Goal: Information Seeking & Learning: Learn about a topic

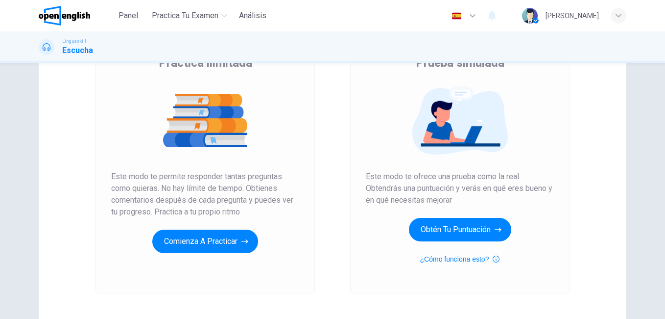
scroll to position [96, 0]
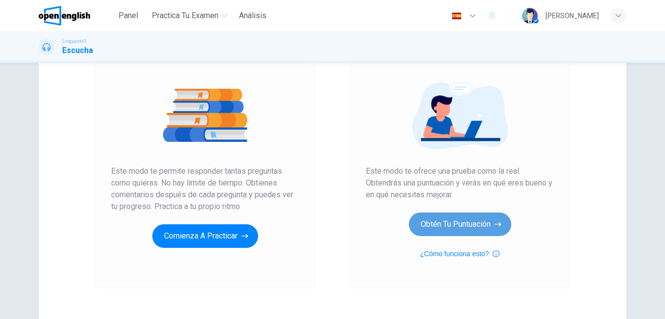
click at [484, 223] on button "Obtén tu puntuación" at bounding box center [460, 224] width 102 height 24
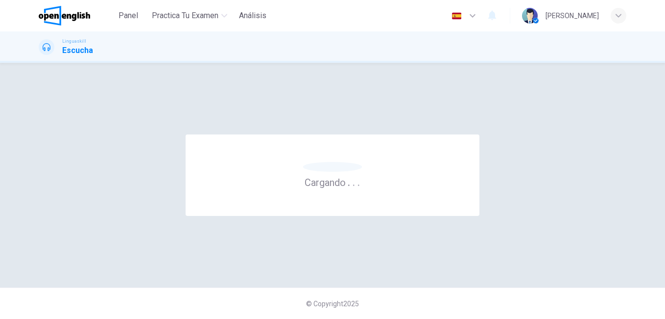
scroll to position [0, 0]
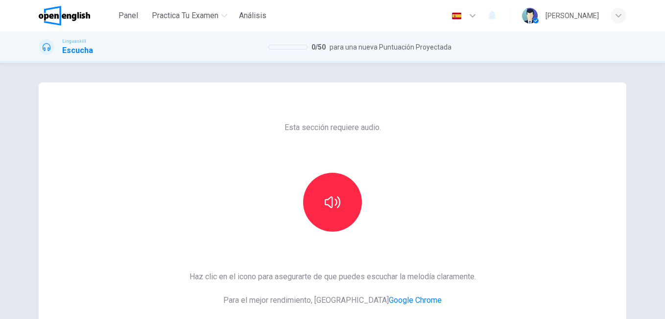
click at [390, 305] on span "Para el mejor rendimiento, usa Google Chrome" at bounding box center [333, 300] width 287 height 12
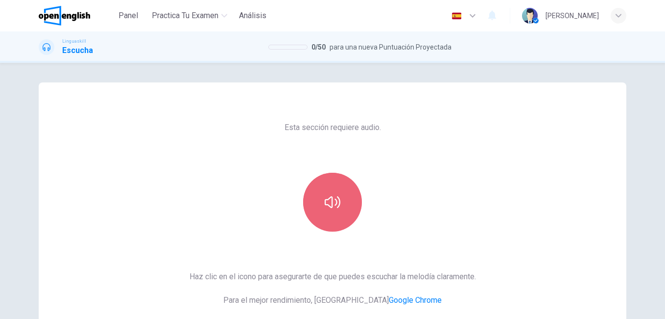
click at [328, 215] on button "button" at bounding box center [332, 201] width 59 height 59
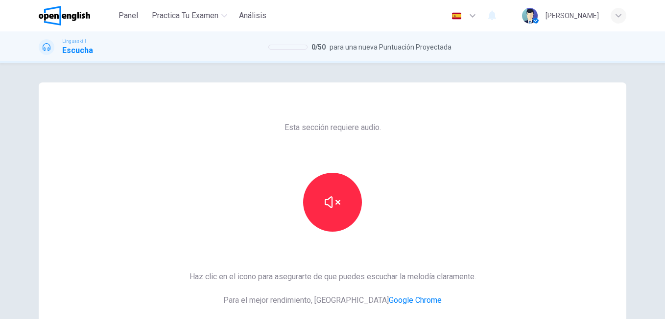
click at [309, 241] on div "Esta sección requiere audio. Haz clic en el icono para asegurarte de que puedes…" at bounding box center [333, 252] width 302 height 341
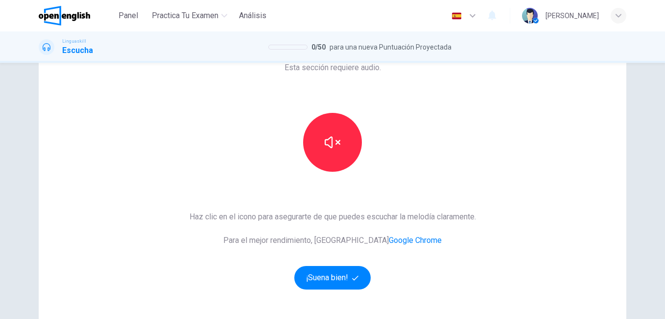
scroll to position [78, 0]
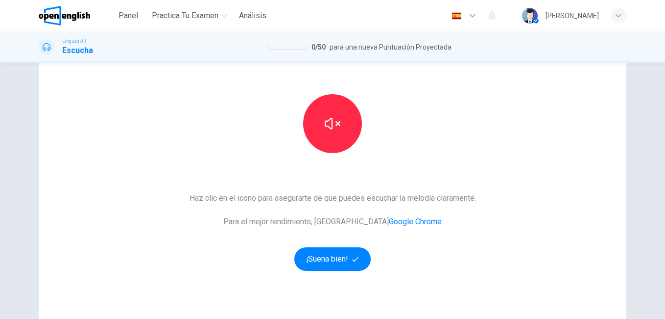
click at [318, 246] on div "Haz clic en el icono para asegurarte de que puedes escuchar la melodía claramen…" at bounding box center [333, 231] width 287 height 78
click at [321, 251] on button "¡Suena bien!" at bounding box center [332, 259] width 76 height 24
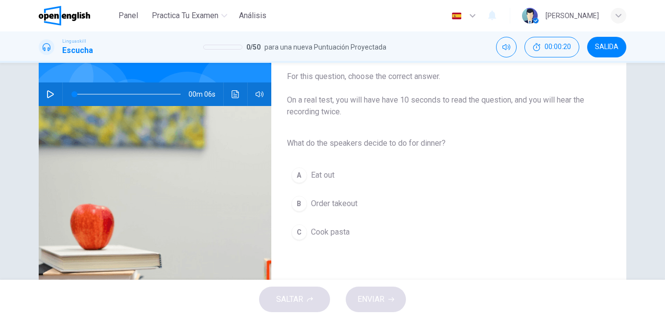
click at [49, 91] on icon "button" at bounding box center [51, 94] width 8 height 8
click at [43, 89] on button "button" at bounding box center [51, 94] width 16 height 24
drag, startPoint x: 75, startPoint y: 94, endPoint x: 68, endPoint y: 94, distance: 7.8
click at [74, 94] on span at bounding box center [127, 94] width 106 height 14
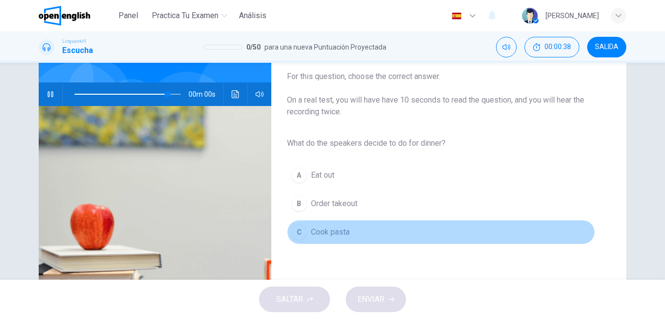
click at [304, 231] on div "C" at bounding box center [300, 232] width 16 height 16
type input "*"
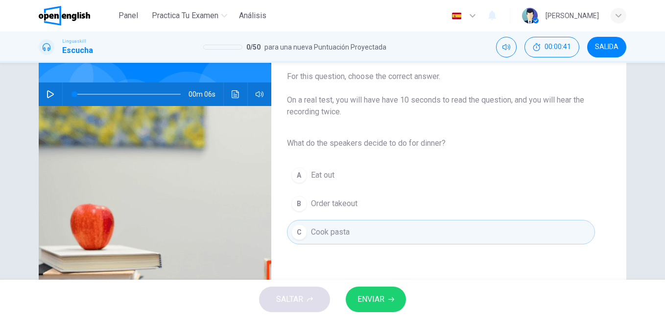
click at [385, 303] on button "ENVIAR" at bounding box center [376, 298] width 60 height 25
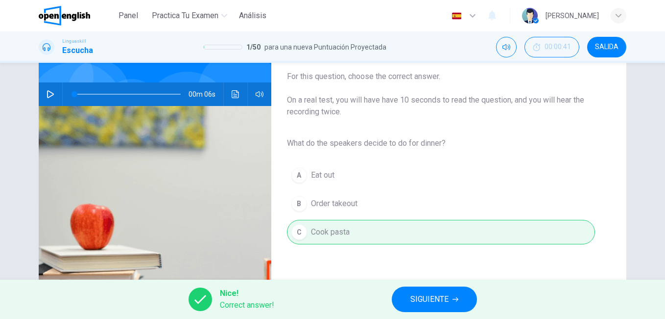
click at [412, 303] on span "SIGUIENTE" at bounding box center [430, 299] width 38 height 14
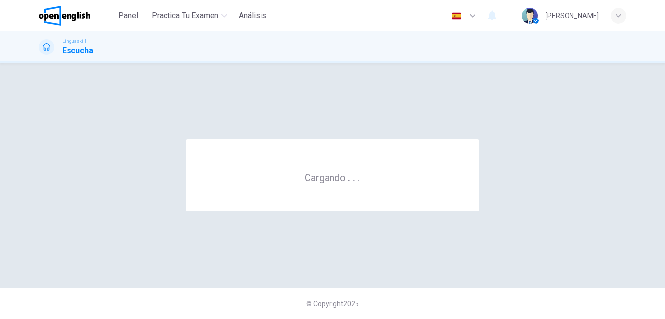
scroll to position [0, 0]
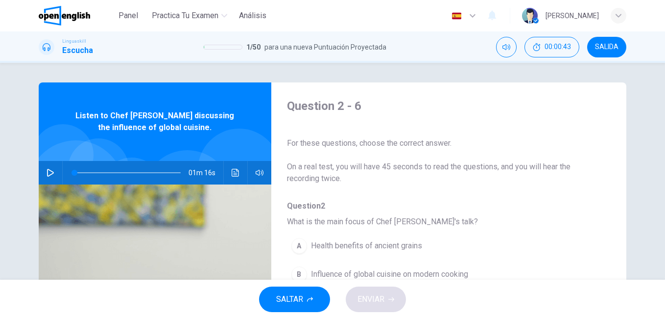
click at [331, 186] on div "Question 2 - 6 For these questions, choose the correct answer. On a real test, …" at bounding box center [441, 252] width 340 height 309
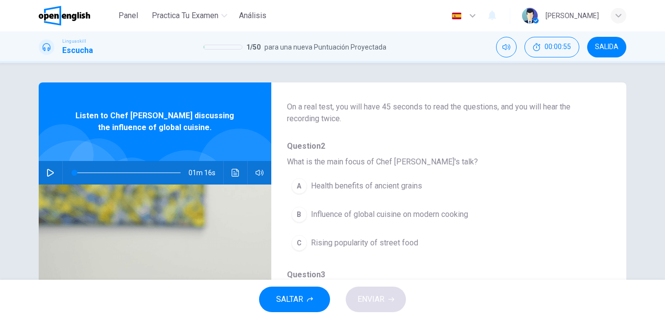
scroll to position [59, 0]
click at [48, 172] on icon "button" at bounding box center [51, 173] width 8 height 8
click at [23, 200] on div "Question 2 - 6 For these questions, choose the correct answer. On a real test, …" at bounding box center [332, 252] width 619 height 341
click at [78, 172] on span at bounding box center [81, 173] width 6 height 6
drag, startPoint x: 75, startPoint y: 172, endPoint x: 69, endPoint y: 175, distance: 6.8
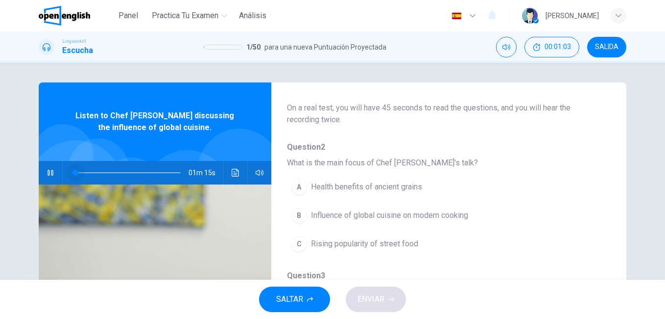
click at [73, 174] on span at bounding box center [76, 173] width 6 height 6
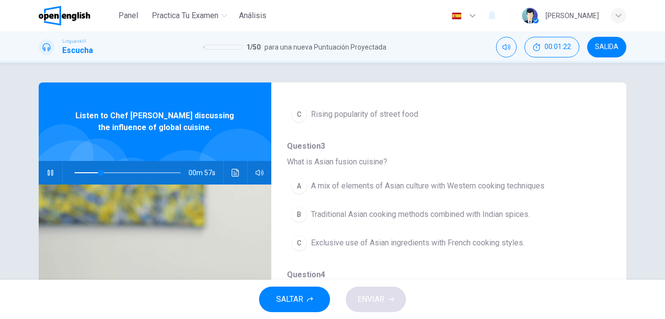
scroll to position [193, 0]
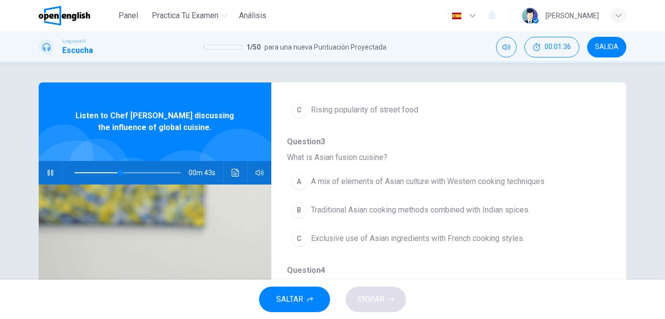
drag, startPoint x: 603, startPoint y: 196, endPoint x: 604, endPoint y: 143, distance: 53.4
click at [604, 143] on div "Question 2 - 6 For these questions, choose the correct answer. On a real test, …" at bounding box center [441, 252] width 340 height 309
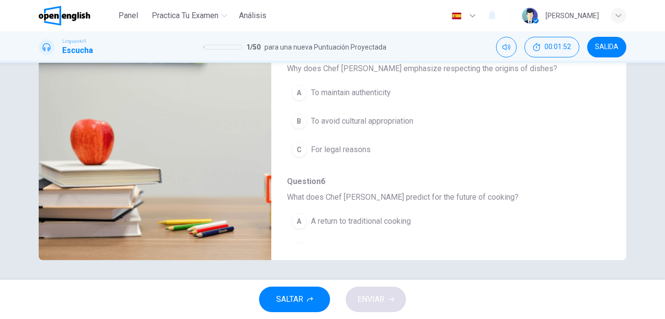
scroll to position [423, 0]
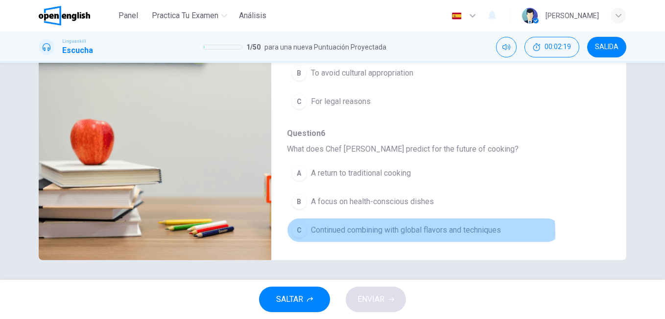
click at [377, 233] on span "Continued combining with global flavors and techniques" at bounding box center [406, 230] width 190 height 12
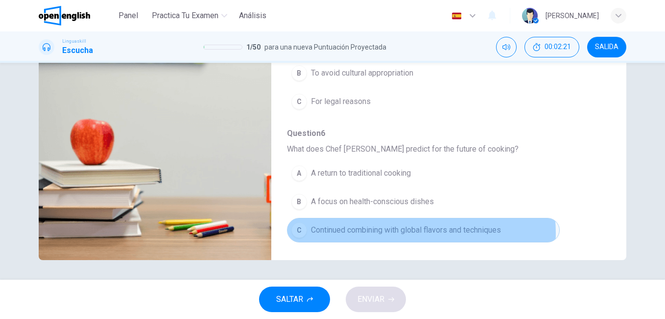
click at [409, 233] on span "Continued combining with global flavors and techniques" at bounding box center [406, 230] width 190 height 12
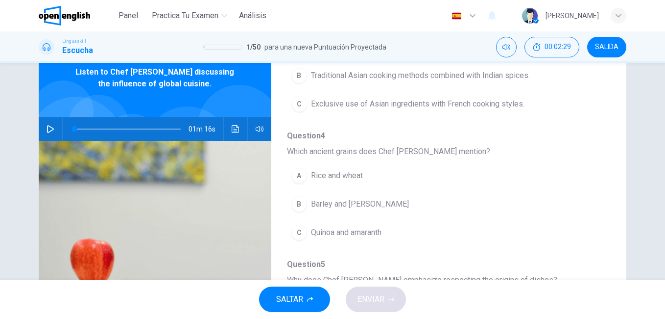
scroll to position [281, 0]
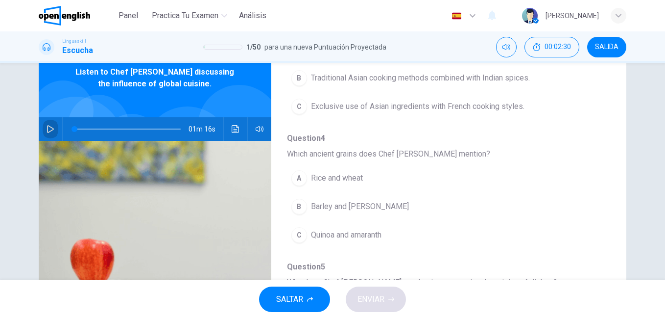
click at [52, 129] on button "button" at bounding box center [51, 129] width 16 height 24
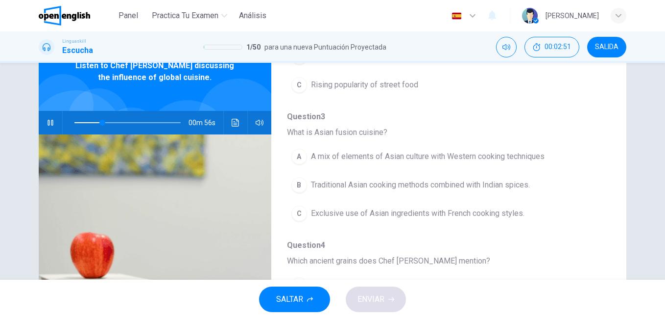
scroll to position [166, 0]
click at [299, 156] on div "A" at bounding box center [300, 158] width 16 height 16
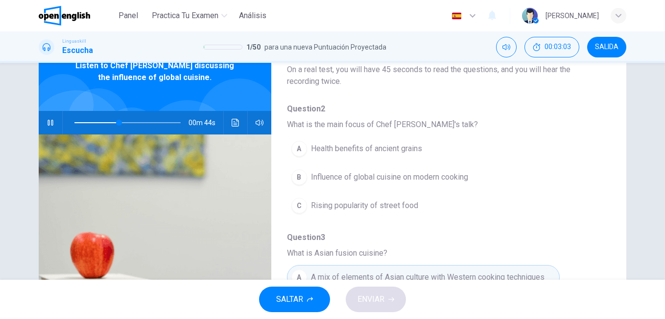
scroll to position [53, 0]
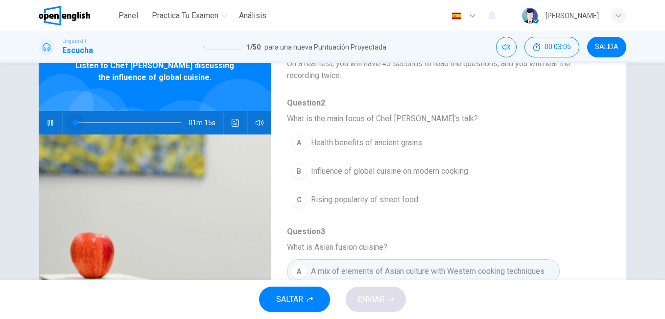
click at [74, 123] on span at bounding box center [127, 123] width 106 height 14
click at [297, 147] on div "A" at bounding box center [300, 143] width 16 height 16
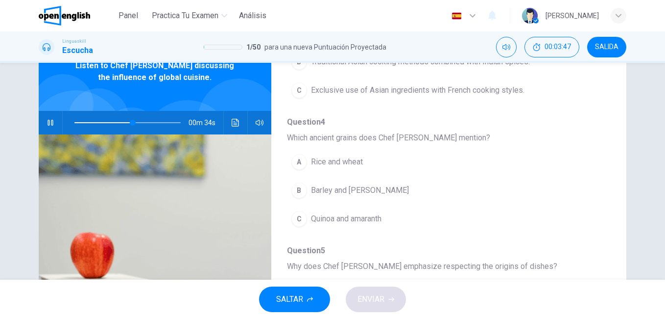
scroll to position [296, 0]
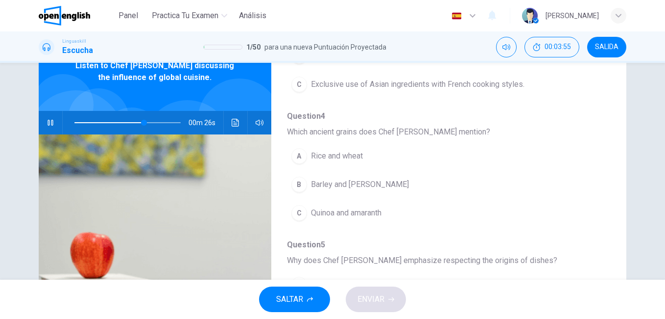
type input "**"
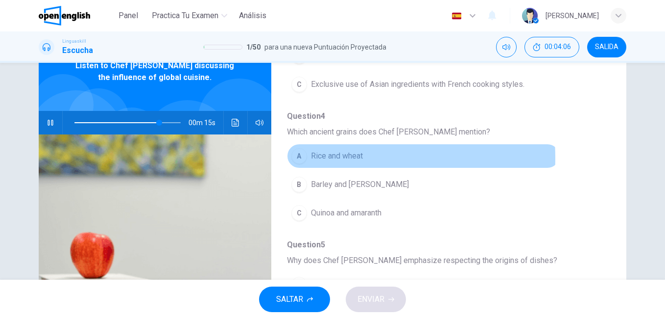
click at [299, 158] on div "A" at bounding box center [300, 156] width 16 height 16
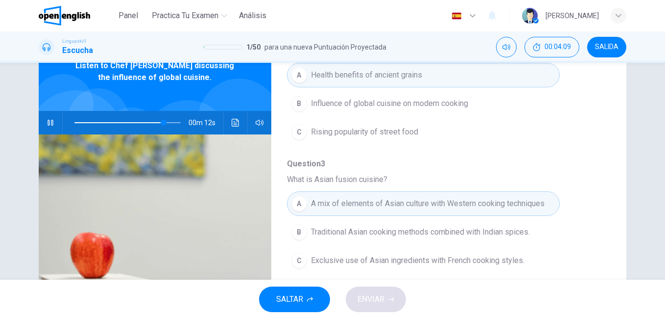
scroll to position [110, 0]
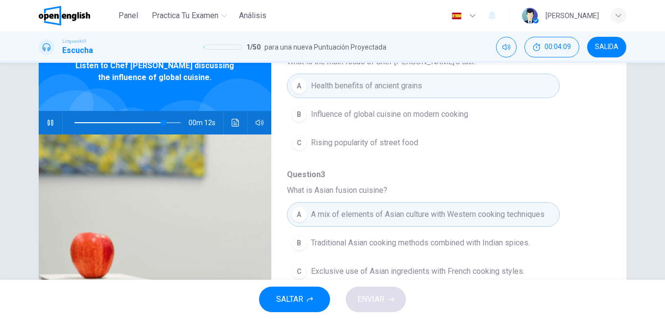
drag, startPoint x: 619, startPoint y: 112, endPoint x: 620, endPoint y: 79, distance: 32.9
click at [620, 79] on div "Question 2 - 6 For these questions, choose the correct answer. On a real test, …" at bounding box center [333, 202] width 588 height 341
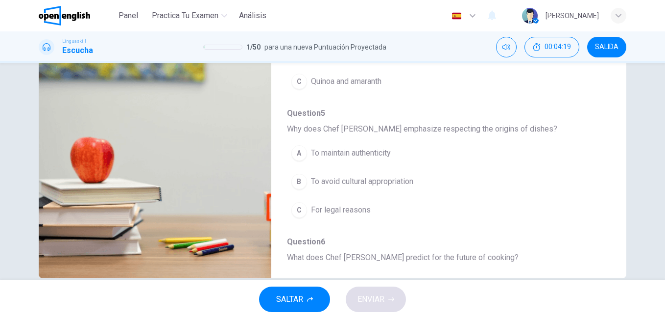
scroll to position [149, 0]
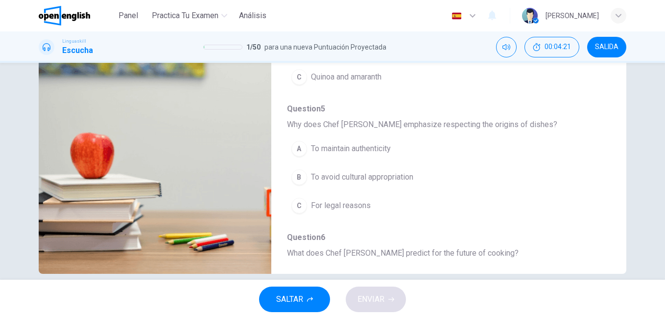
type input "*"
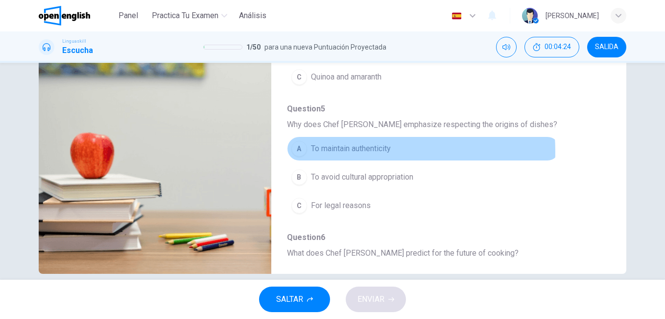
click at [323, 151] on span "To maintain authenticity" at bounding box center [351, 149] width 80 height 12
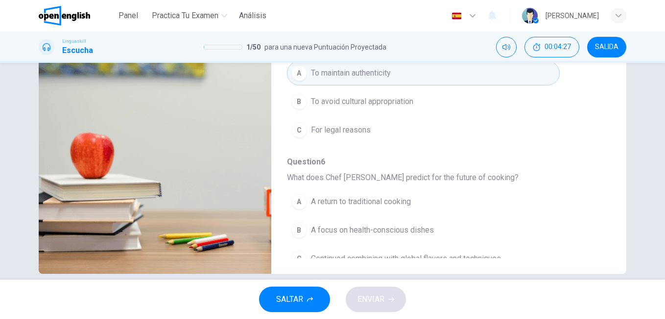
scroll to position [423, 0]
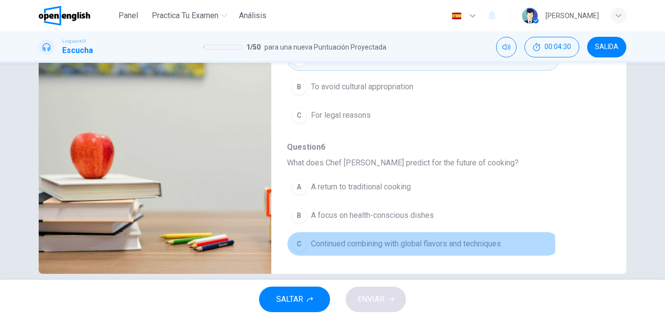
click at [395, 245] on span "Continued combining with global flavors and techniques" at bounding box center [406, 244] width 190 height 12
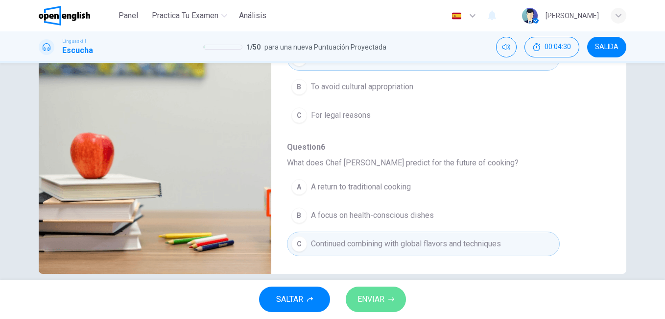
click at [383, 296] on span "ENVIAR" at bounding box center [371, 299] width 27 height 14
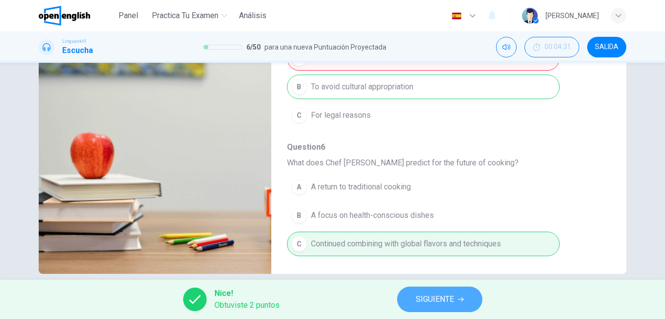
click at [461, 295] on button "SIGUIENTE" at bounding box center [439, 298] width 85 height 25
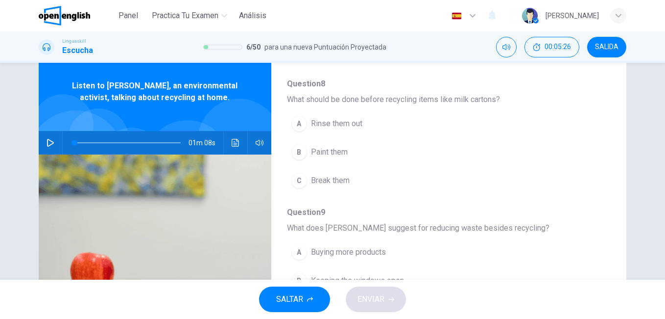
scroll to position [20, 0]
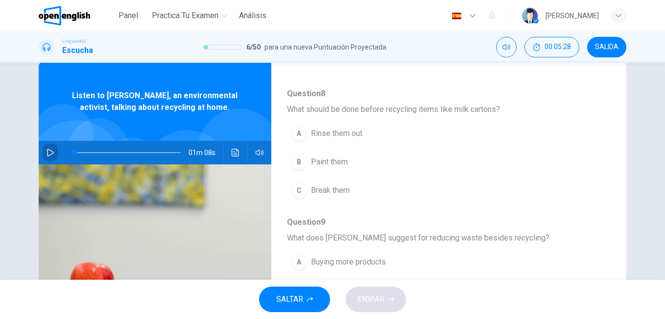
click at [47, 148] on icon "button" at bounding box center [51, 152] width 8 height 8
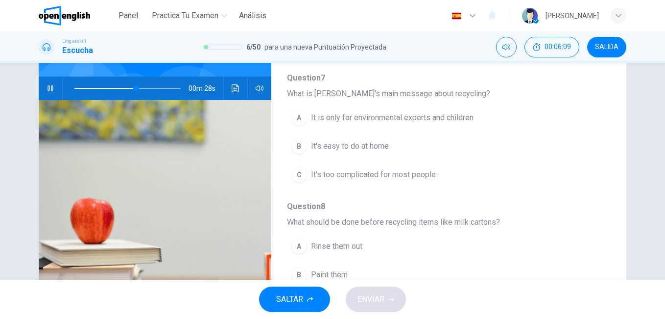
scroll to position [42, 0]
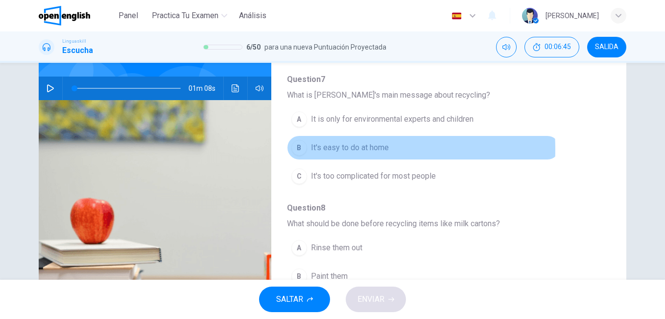
click at [302, 149] on div "B" at bounding box center [300, 148] width 16 height 16
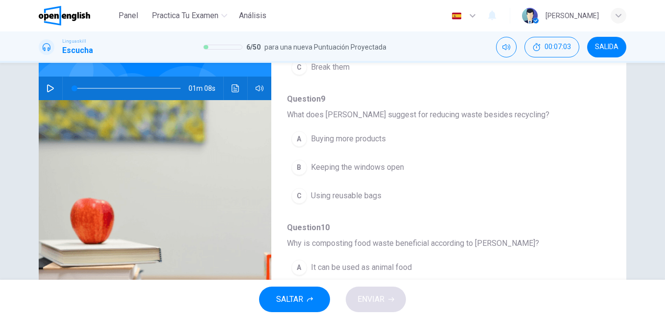
scroll to position [287, 0]
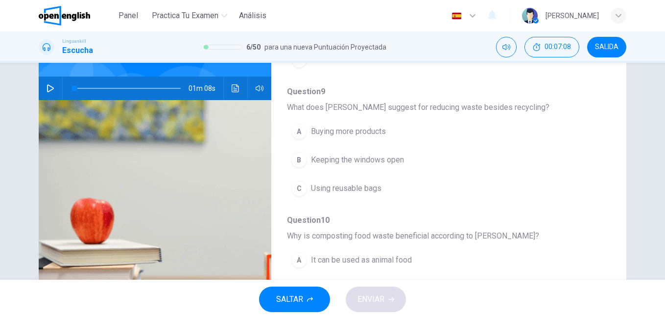
click at [300, 186] on div "C" at bounding box center [300, 188] width 16 height 16
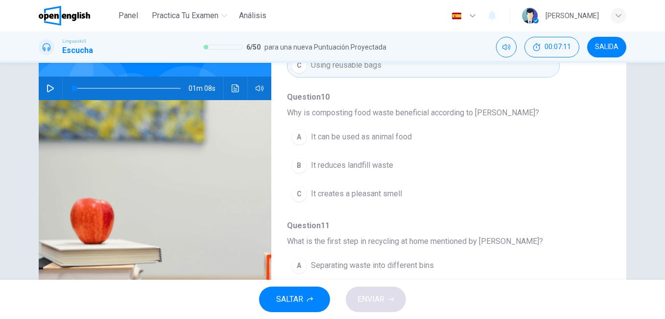
scroll to position [412, 0]
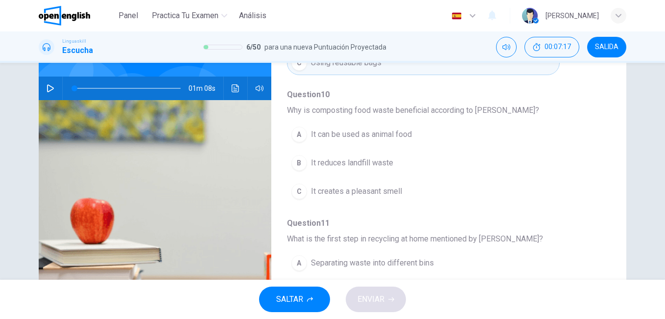
click at [296, 136] on div "A" at bounding box center [300, 134] width 16 height 16
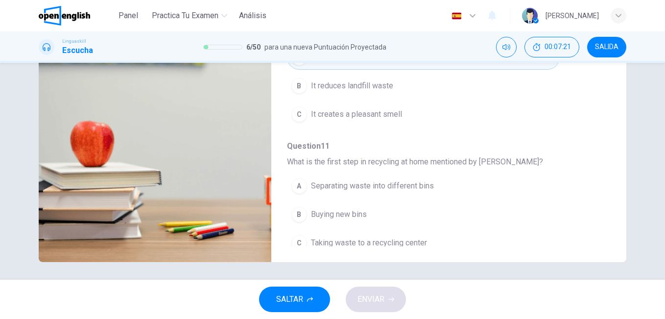
scroll to position [163, 0]
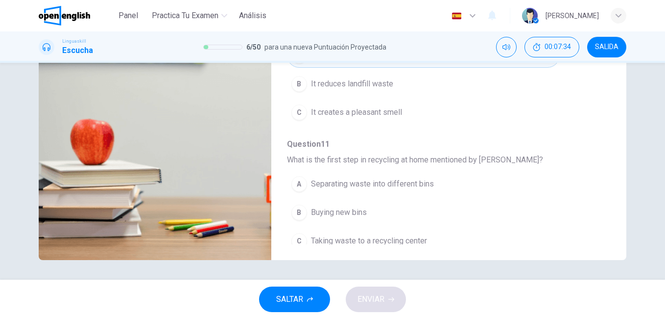
click at [301, 183] on div "A" at bounding box center [300, 184] width 16 height 16
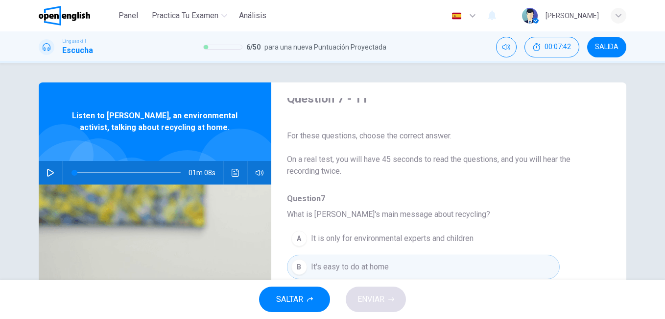
scroll to position [0, 0]
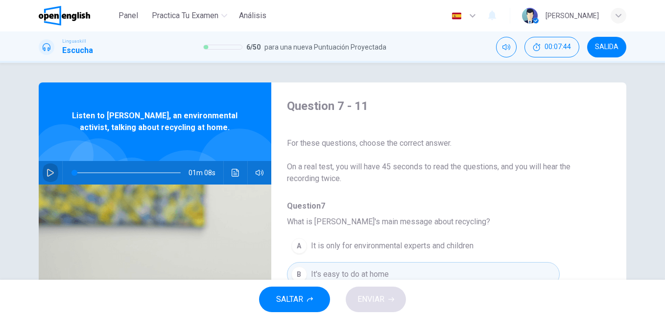
click at [48, 170] on icon "button" at bounding box center [51, 173] width 8 height 8
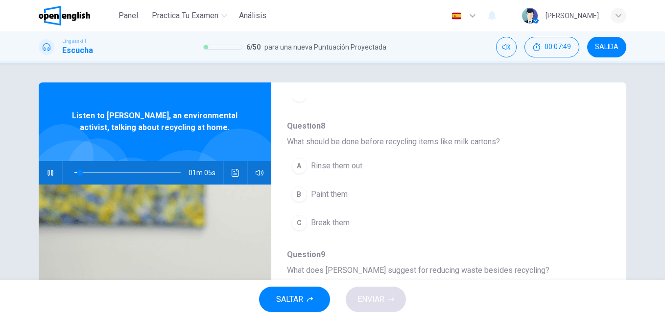
scroll to position [210, 0]
click at [88, 173] on span at bounding box center [127, 173] width 106 height 14
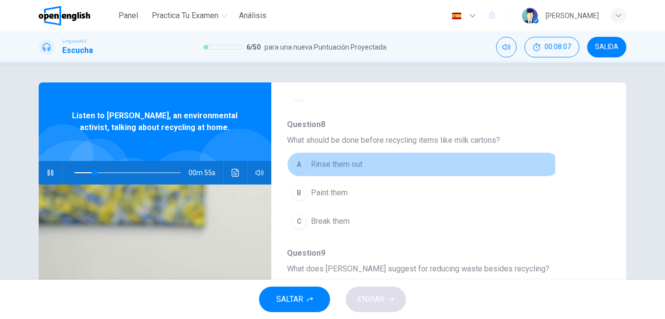
click at [325, 164] on span "Rinse them out" at bounding box center [336, 164] width 51 height 12
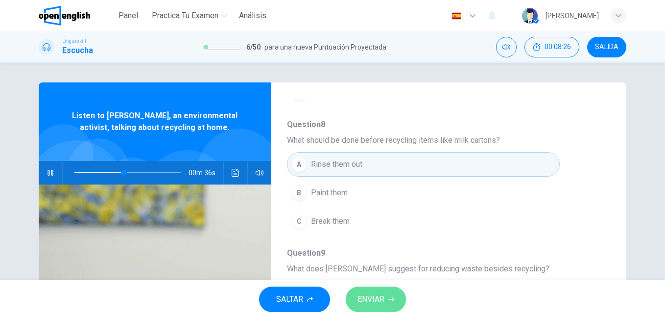
click at [380, 293] on span "ENVIAR" at bounding box center [371, 299] width 27 height 14
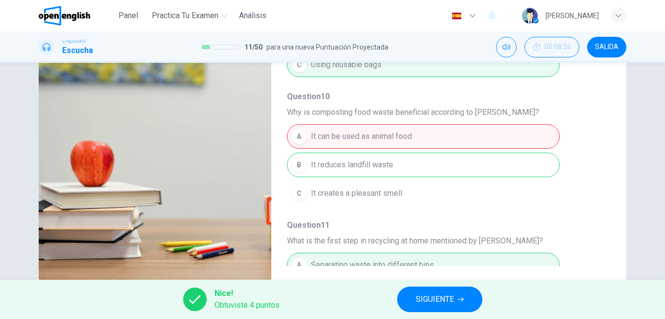
scroll to position [357, 0]
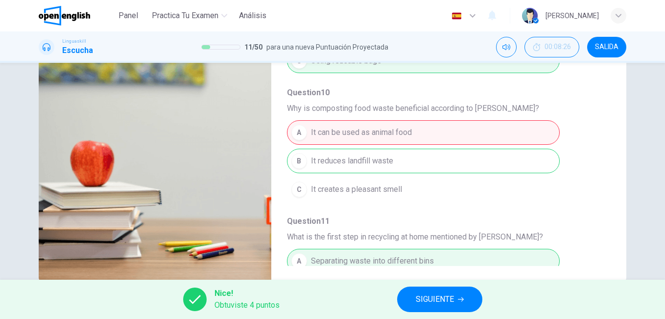
type input "**"
click at [452, 310] on button "SIGUIENTE" at bounding box center [439, 298] width 85 height 25
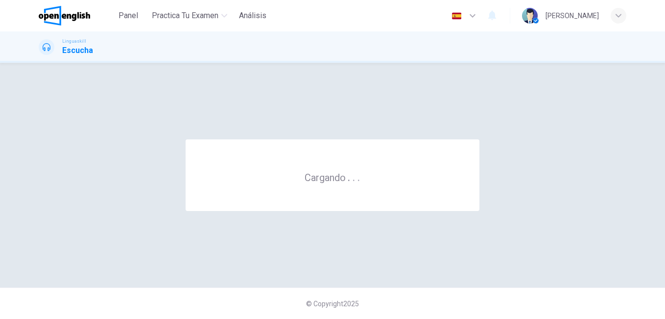
scroll to position [0, 0]
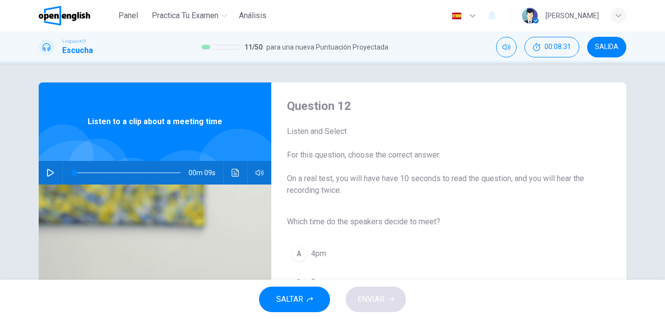
click at [48, 173] on icon "button" at bounding box center [51, 173] width 8 height 8
click at [49, 173] on icon "button" at bounding box center [51, 173] width 8 height 8
drag, startPoint x: 76, startPoint y: 173, endPoint x: 65, endPoint y: 173, distance: 11.8
click at [74, 173] on span at bounding box center [127, 173] width 106 height 14
click at [49, 175] on icon "button" at bounding box center [51, 173] width 8 height 8
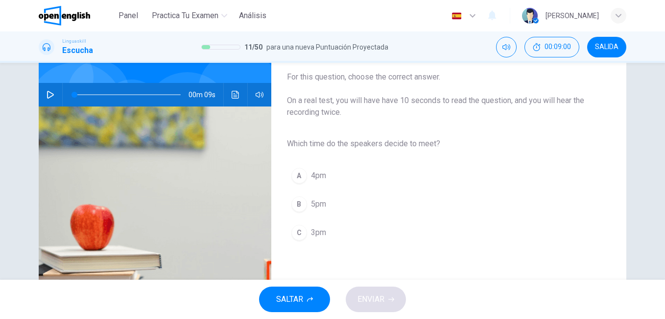
scroll to position [73, 0]
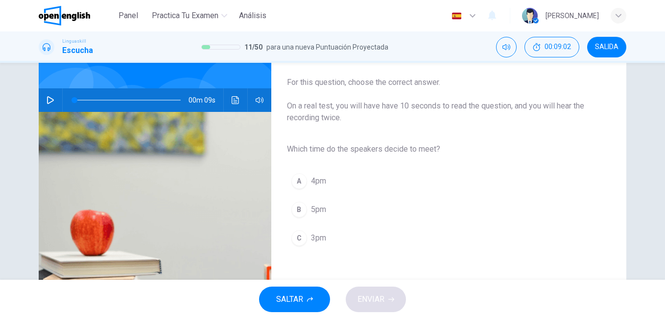
click at [49, 102] on icon "button" at bounding box center [50, 100] width 7 height 8
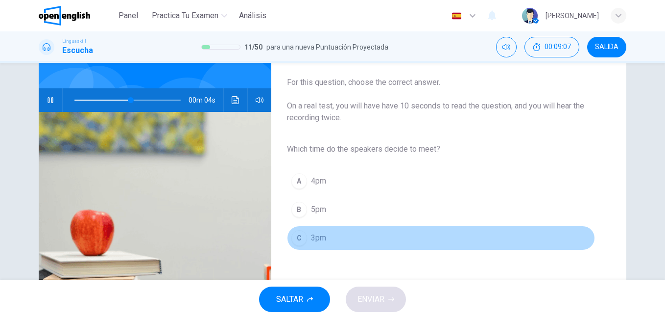
click at [298, 245] on div "C" at bounding box center [300, 238] width 16 height 16
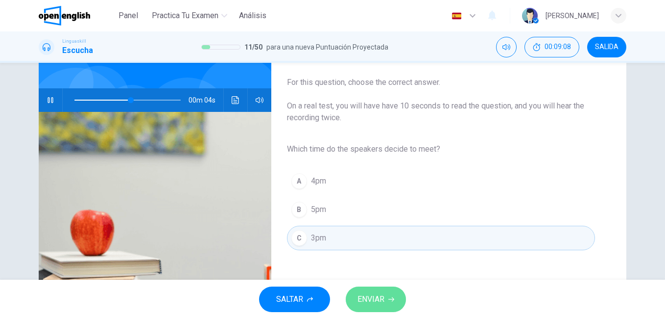
click at [364, 302] on span "ENVIAR" at bounding box center [371, 299] width 27 height 14
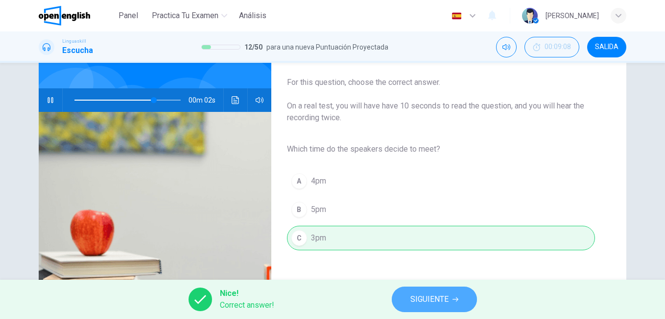
click at [415, 296] on span "SIGUIENTE" at bounding box center [430, 299] width 38 height 14
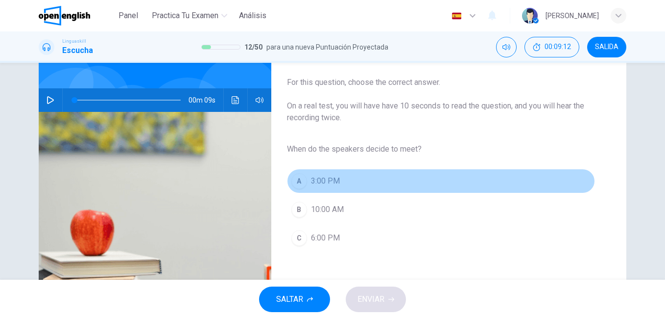
click at [303, 178] on div "A" at bounding box center [300, 181] width 16 height 16
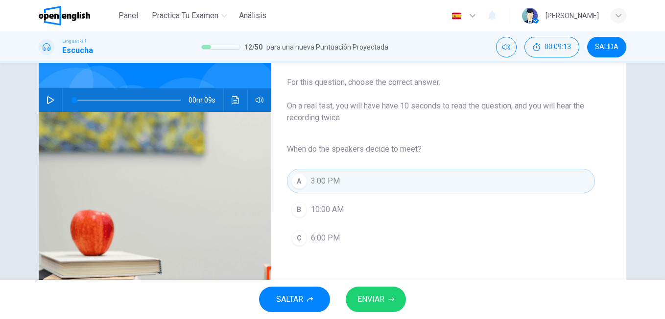
click at [49, 98] on icon "button" at bounding box center [51, 100] width 8 height 8
click at [379, 300] on span "ENVIAR" at bounding box center [371, 299] width 27 height 14
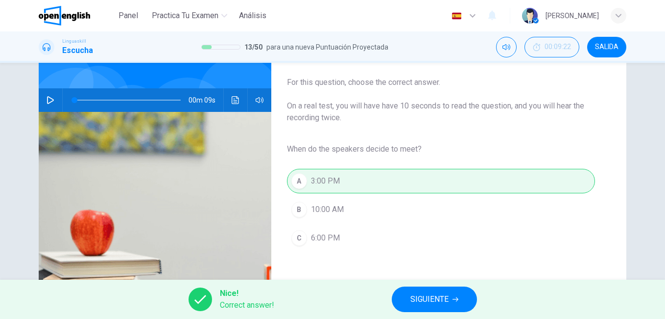
type input "*"
click at [425, 300] on span "SIGUIENTE" at bounding box center [430, 299] width 38 height 14
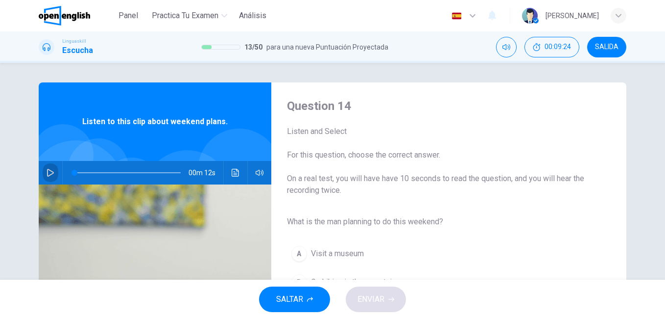
click at [48, 172] on icon "button" at bounding box center [51, 173] width 8 height 8
type input "*"
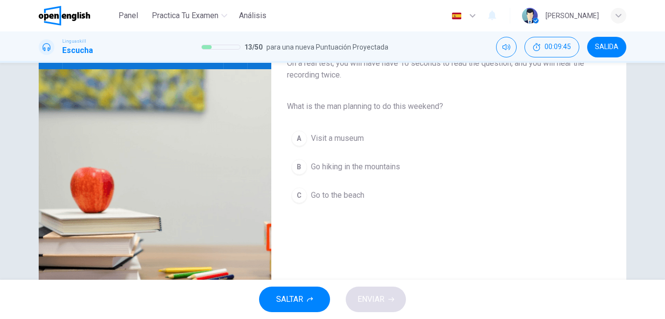
scroll to position [120, 0]
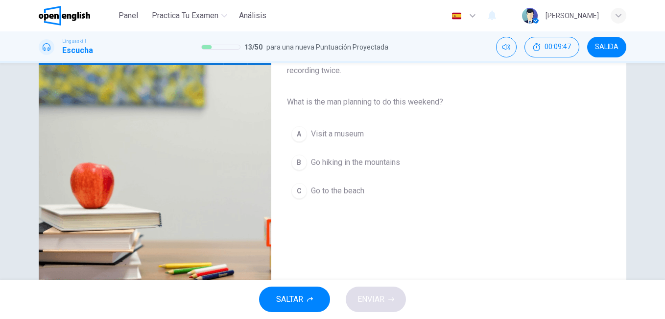
click at [329, 166] on span "Go hiking in the mountains" at bounding box center [355, 162] width 89 height 12
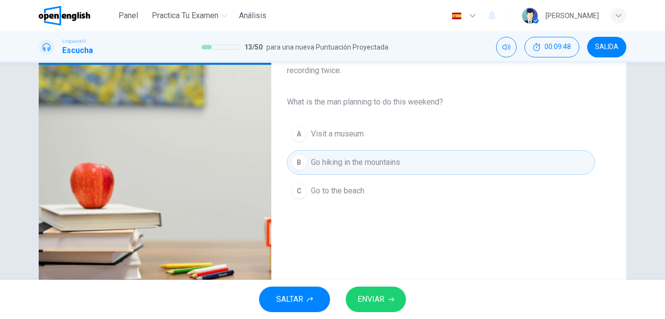
click at [361, 296] on span "ENVIAR" at bounding box center [371, 299] width 27 height 14
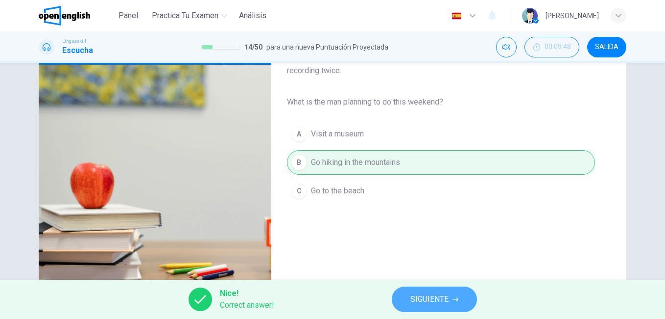
click at [424, 299] on span "SIGUIENTE" at bounding box center [430, 299] width 38 height 14
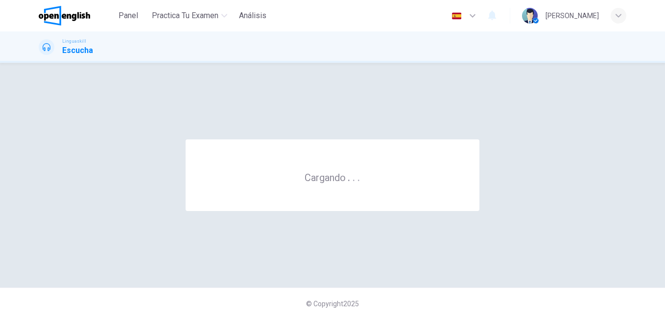
scroll to position [0, 0]
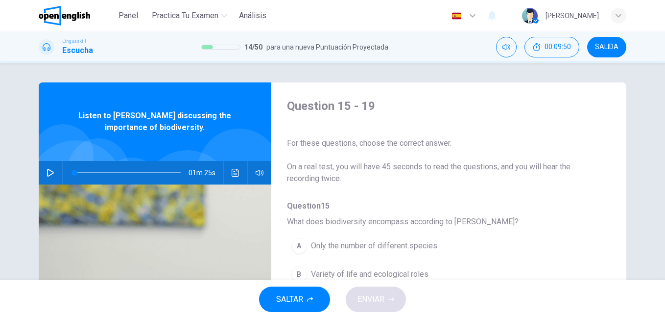
click at [52, 171] on button "button" at bounding box center [51, 173] width 16 height 24
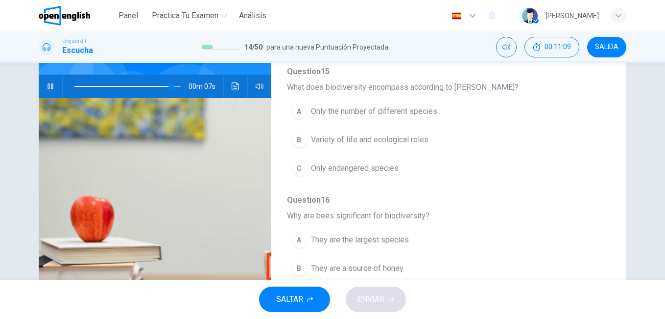
scroll to position [54, 0]
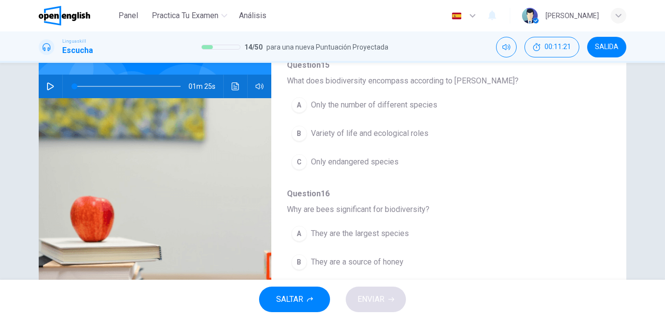
click at [49, 88] on icon "button" at bounding box center [51, 86] width 8 height 8
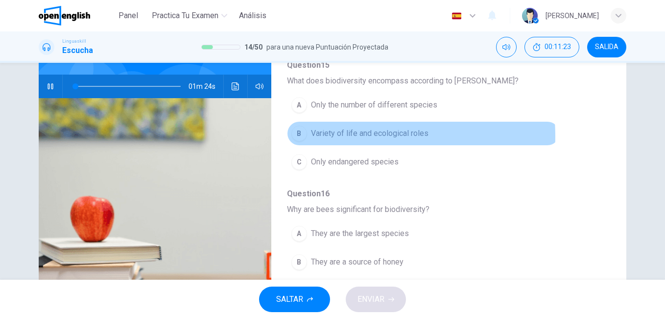
click at [329, 136] on span "Variety of life and ecological roles" at bounding box center [370, 133] width 118 height 12
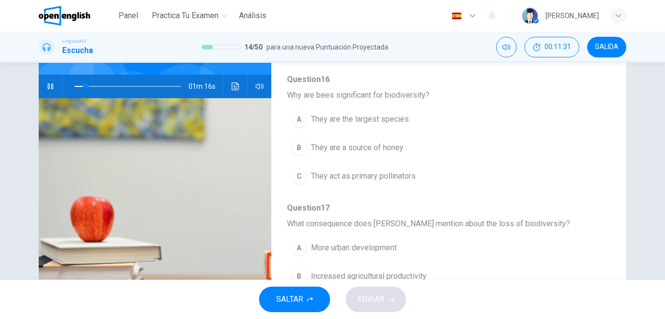
scroll to position [170, 0]
click at [86, 84] on span at bounding box center [89, 86] width 6 height 6
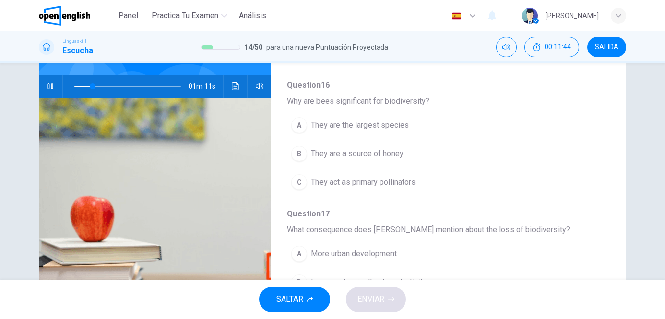
scroll to position [171, 0]
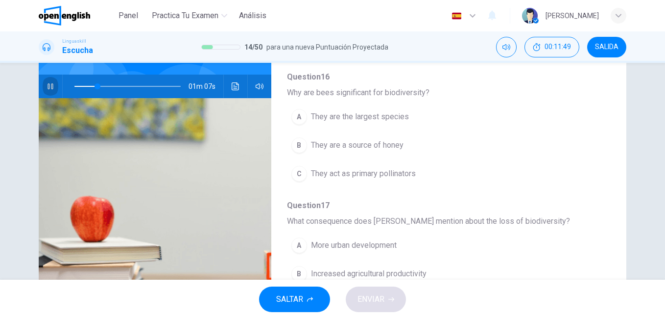
click at [47, 88] on icon "button" at bounding box center [51, 86] width 8 height 8
click at [336, 115] on span "They are the largest species" at bounding box center [360, 117] width 98 height 12
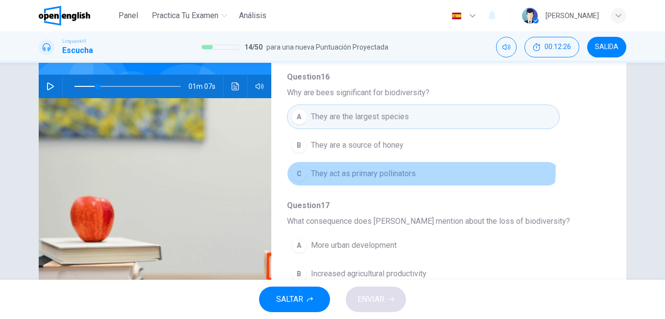
click at [357, 166] on button "C They act as primary pollinators" at bounding box center [423, 173] width 273 height 25
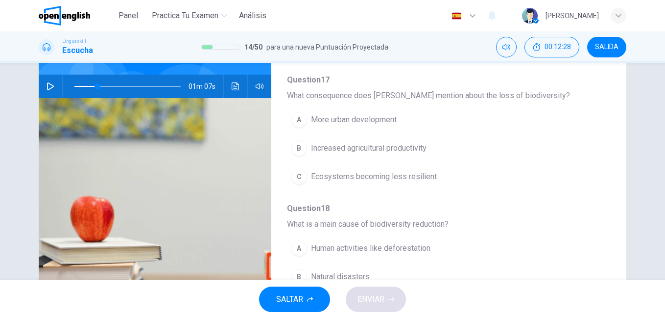
scroll to position [301, 0]
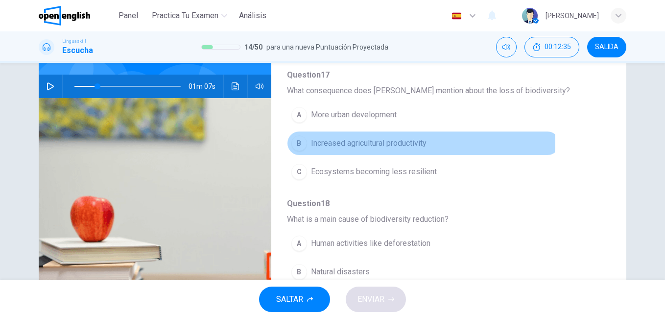
click at [412, 142] on span "Increased agricultural productivity" at bounding box center [369, 143] width 116 height 12
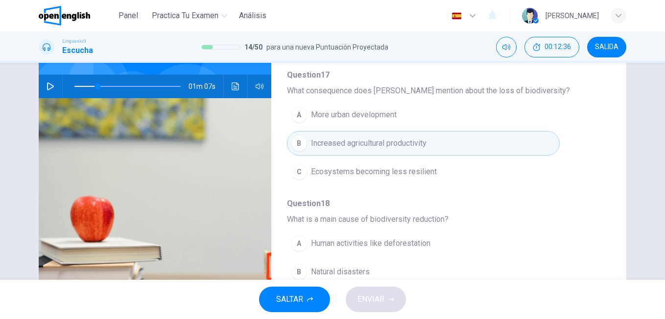
click at [428, 170] on span "Ecosystems becoming less resilient" at bounding box center [374, 172] width 126 height 12
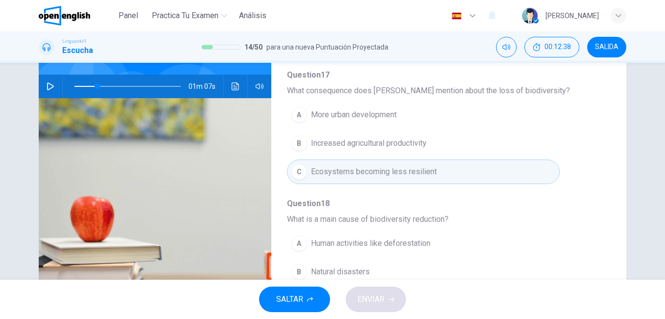
drag, startPoint x: 609, startPoint y: 160, endPoint x: 609, endPoint y: 189, distance: 28.4
click at [609, 186] on div "Question 15 - 19 For these questions, choose the correct answer. On a real test…" at bounding box center [333, 166] width 588 height 341
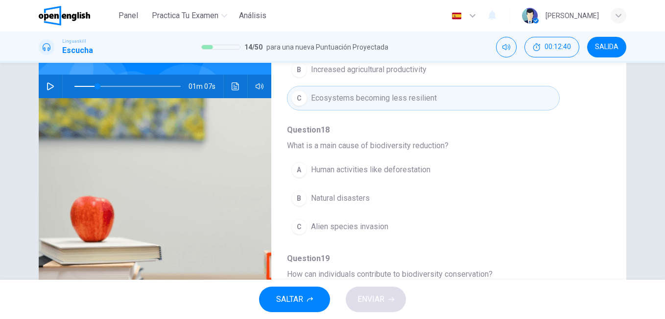
scroll to position [396, 0]
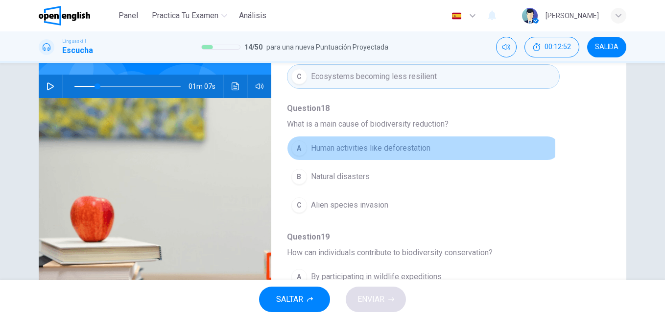
click at [392, 147] on span "Human activities like deforestation" at bounding box center [371, 148] width 120 height 12
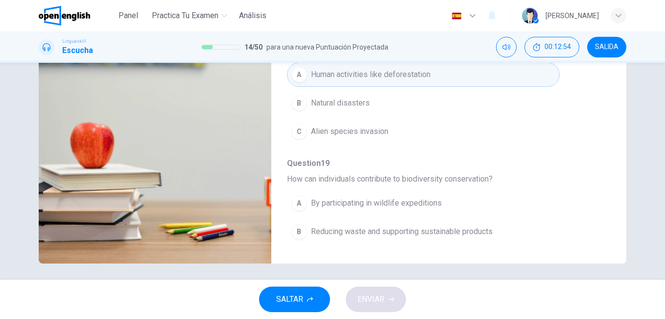
scroll to position [163, 0]
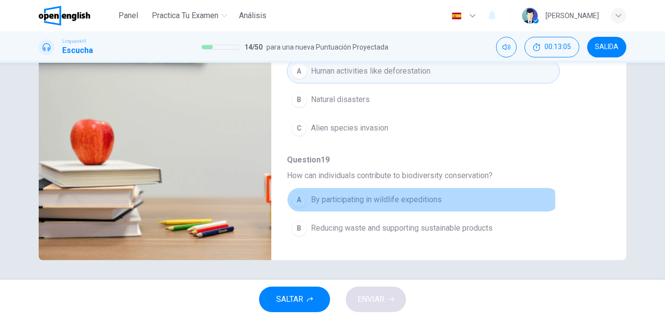
click at [386, 201] on span "By participating in wildlife expeditions" at bounding box center [376, 200] width 131 height 12
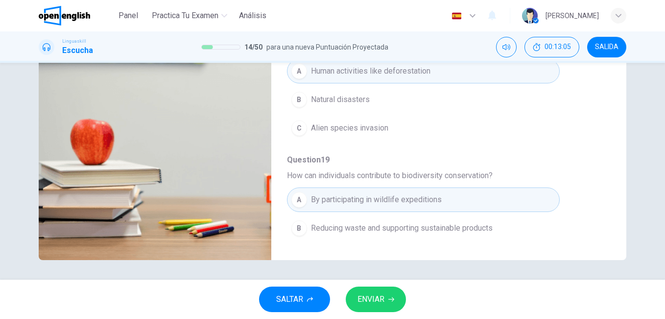
click at [371, 299] on span "ENVIAR" at bounding box center [371, 299] width 27 height 14
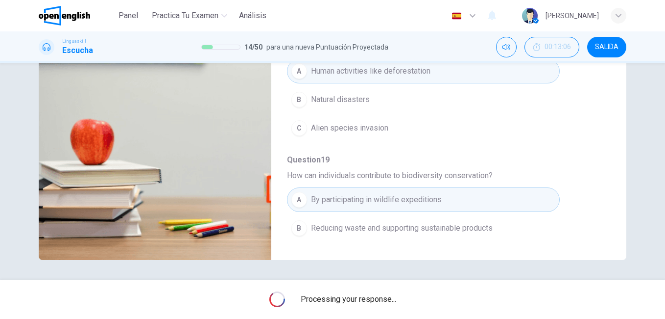
type input "**"
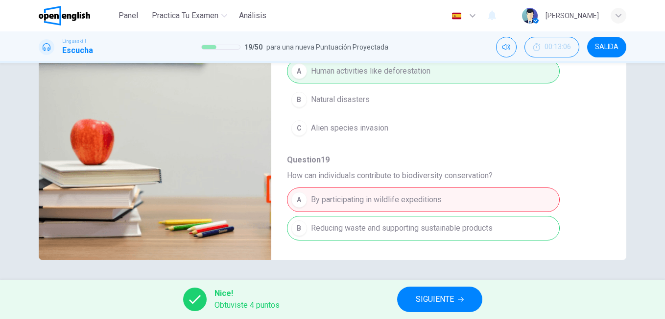
click at [448, 292] on span "SIGUIENTE" at bounding box center [435, 299] width 38 height 14
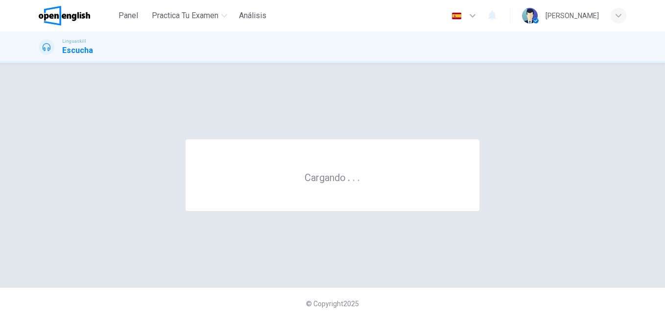
scroll to position [0, 0]
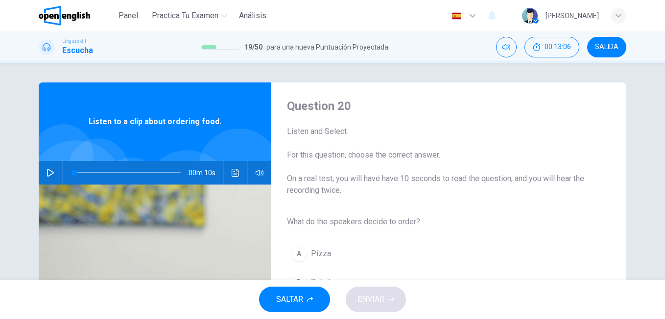
click at [448, 292] on div "SALTAR ENVIAR" at bounding box center [332, 298] width 665 height 39
click at [47, 171] on icon "button" at bounding box center [51, 173] width 8 height 8
type input "*"
click at [406, 155] on span "For this question, choose the correct answer." at bounding box center [441, 155] width 308 height 12
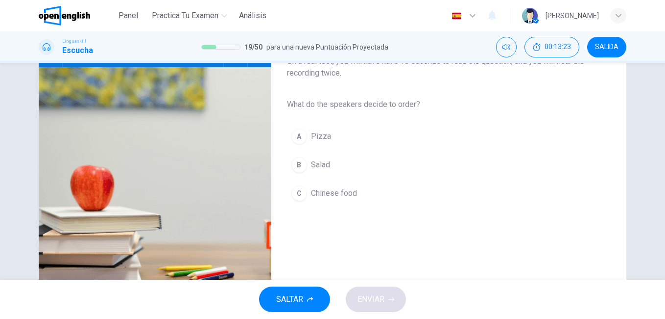
scroll to position [118, 0]
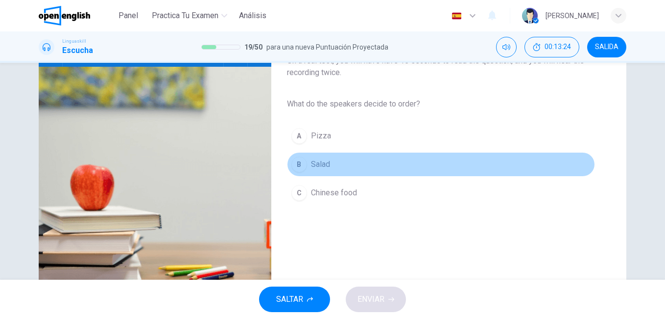
click at [311, 168] on span "Salad" at bounding box center [320, 164] width 19 height 12
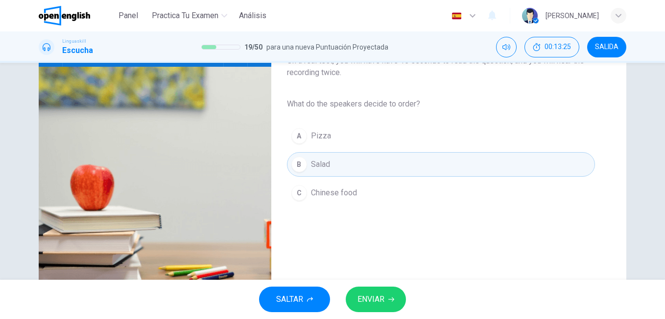
click at [368, 290] on button "ENVIAR" at bounding box center [376, 298] width 60 height 25
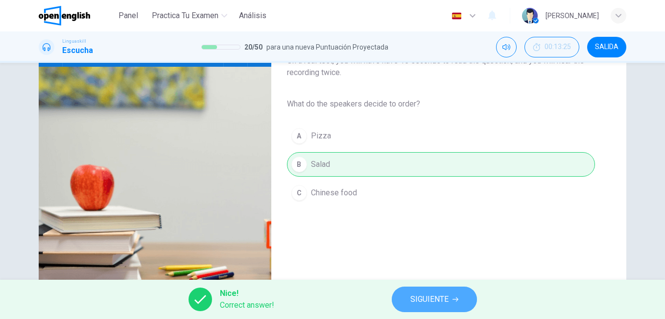
click at [423, 296] on span "SIGUIENTE" at bounding box center [430, 299] width 38 height 14
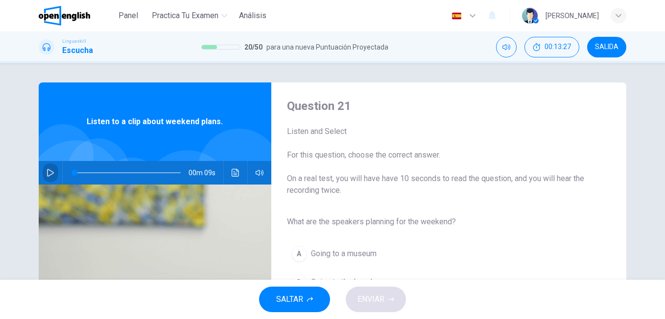
click at [47, 175] on icon "button" at bounding box center [51, 173] width 8 height 8
type input "**"
click at [425, 194] on span "On a real test, you will have have 10 seconds to read the question, and you wil…" at bounding box center [441, 184] width 308 height 24
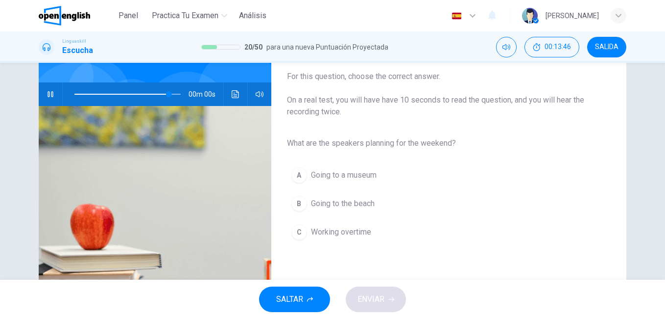
scroll to position [98, 0]
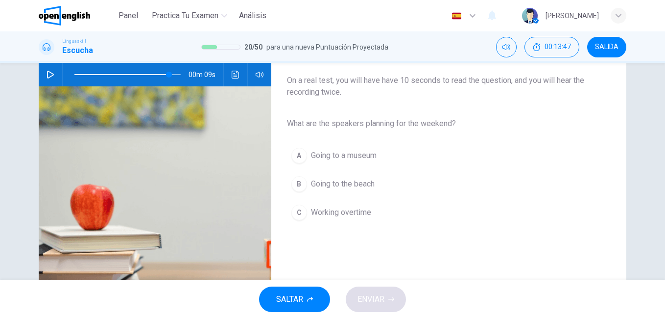
type input "*"
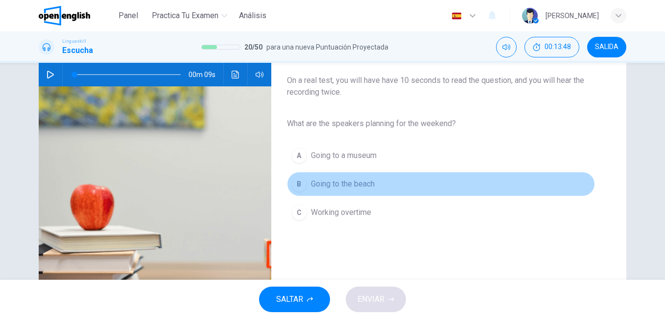
click at [336, 183] on span "Going to the beach" at bounding box center [343, 184] width 64 height 12
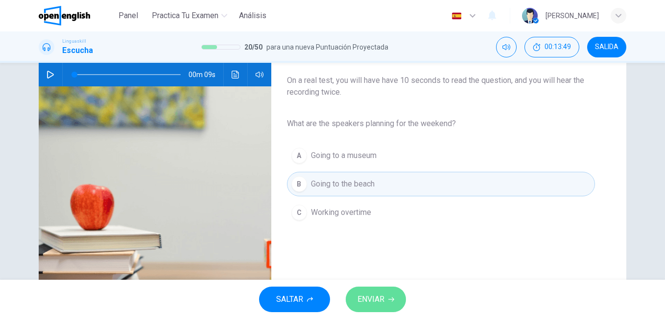
click at [378, 305] on span "ENVIAR" at bounding box center [371, 299] width 27 height 14
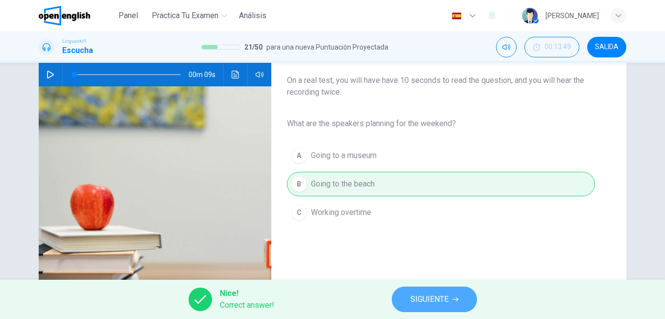
click at [422, 302] on span "SIGUIENTE" at bounding box center [430, 299] width 38 height 14
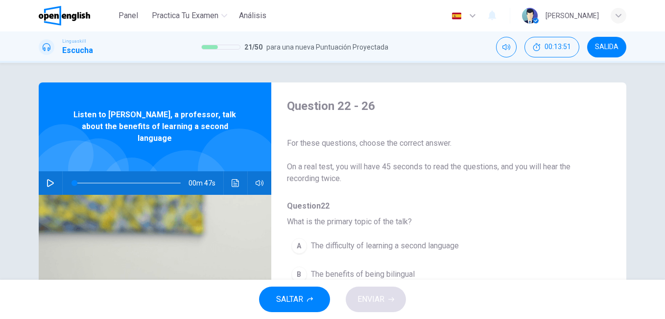
click at [47, 179] on icon "button" at bounding box center [50, 183] width 7 height 8
click at [0, 203] on html "Este sitio utiliza cookies, como se explica en nuestra Política de Privacidad .…" at bounding box center [332, 159] width 665 height 319
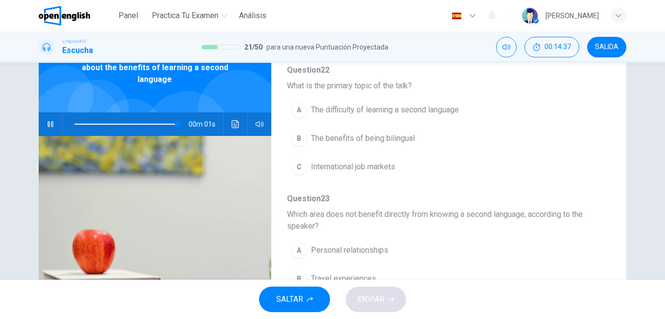
scroll to position [79, 0]
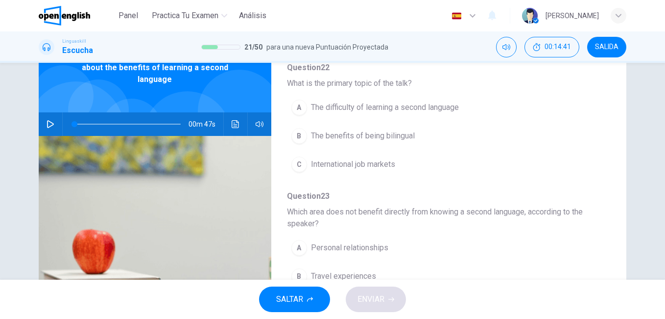
click at [349, 138] on span "The benefits of being bilingual" at bounding box center [363, 136] width 104 height 12
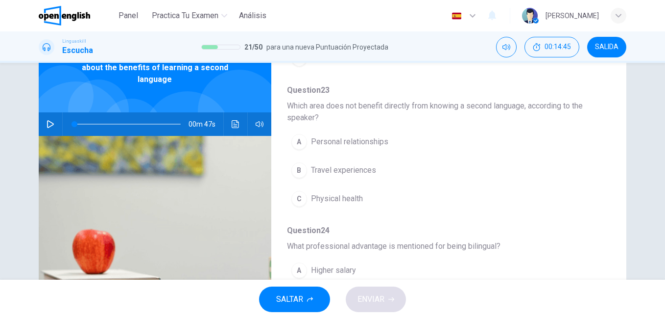
scroll to position [190, 0]
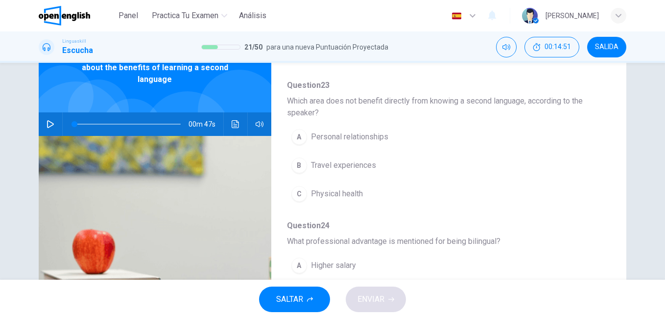
click at [344, 190] on span "Physical health" at bounding box center [337, 194] width 52 height 12
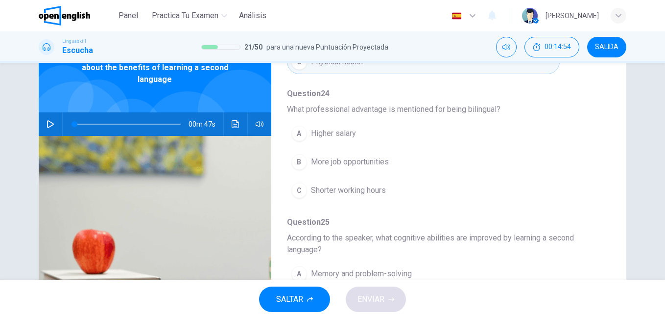
scroll to position [333, 0]
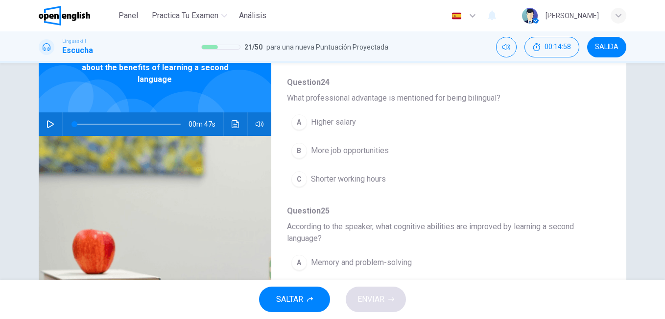
click at [379, 149] on span "More job opportunities" at bounding box center [350, 151] width 78 height 12
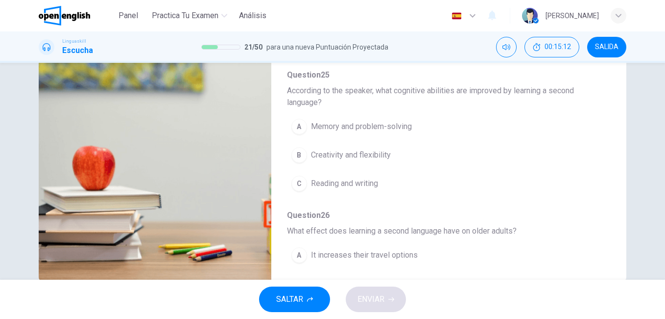
scroll to position [163, 0]
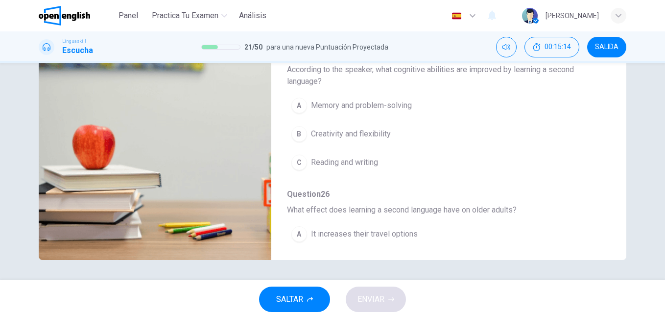
click at [347, 227] on button "A It increases their travel options" at bounding box center [423, 233] width 273 height 25
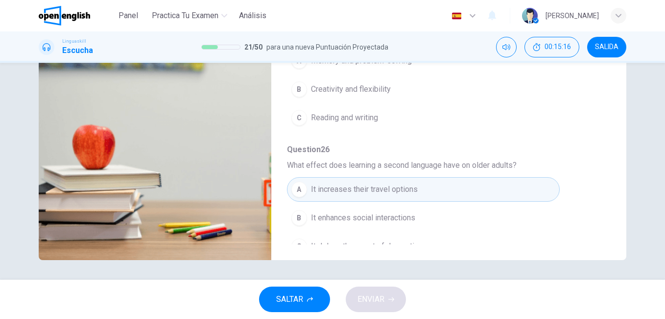
scroll to position [446, 0]
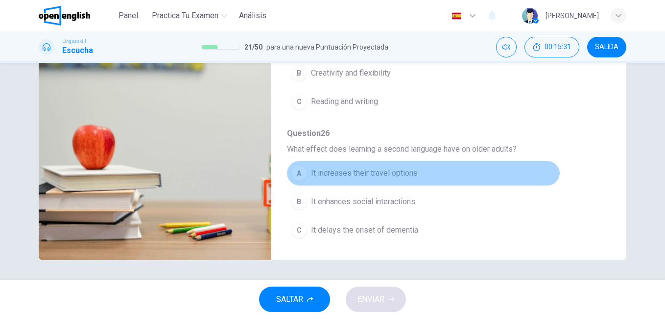
click at [428, 171] on button "A It increases their travel options" at bounding box center [423, 173] width 273 height 25
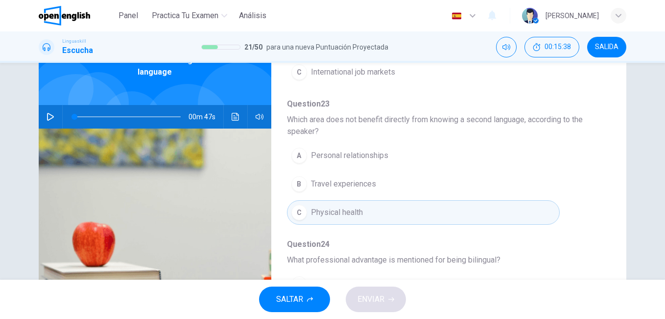
scroll to position [58, 0]
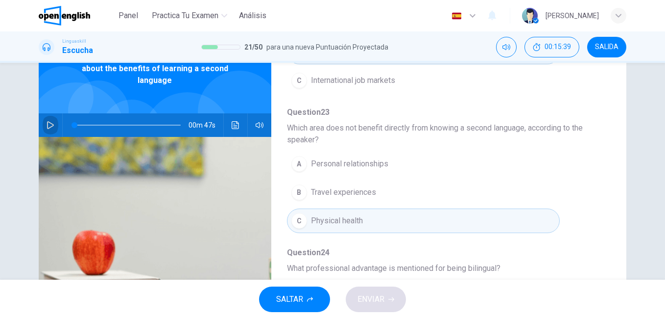
click at [48, 121] on icon "button" at bounding box center [51, 125] width 8 height 8
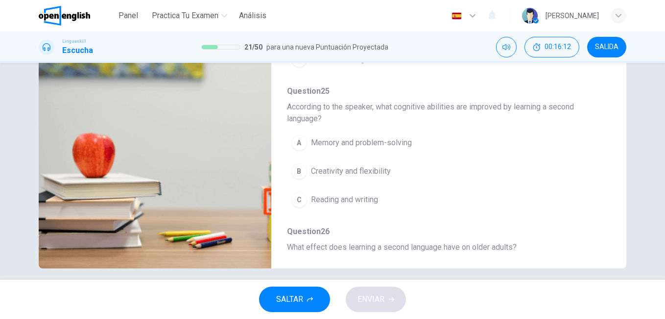
scroll to position [368, 0]
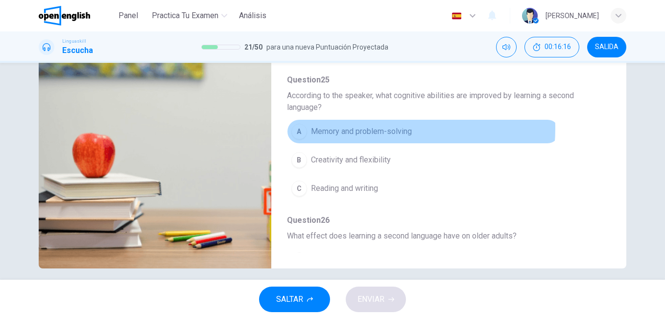
click at [378, 128] on span "Memory and problem-solving" at bounding box center [361, 131] width 101 height 12
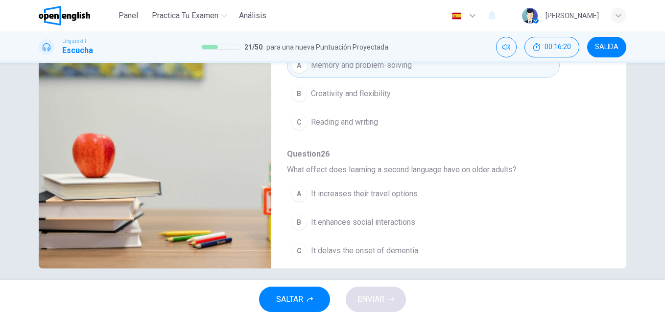
scroll to position [446, 0]
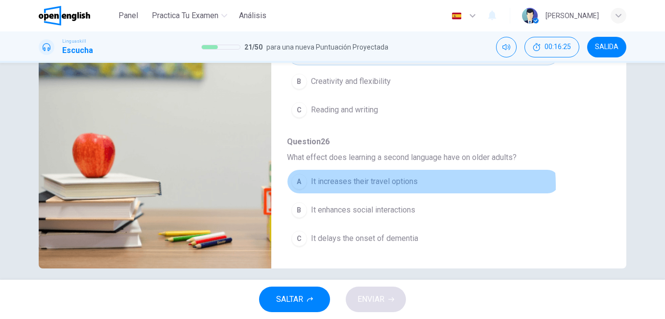
click at [388, 185] on span "It increases their travel options" at bounding box center [364, 181] width 107 height 12
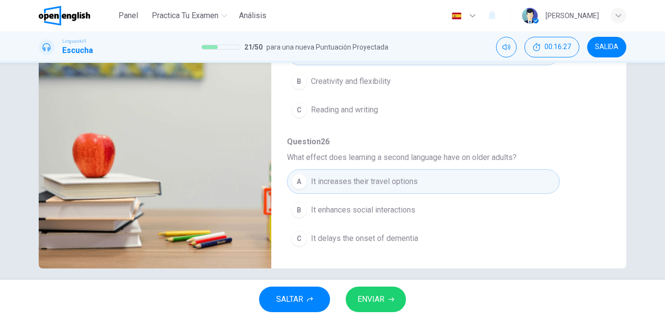
type input "*"
click at [383, 298] on span "ENVIAR" at bounding box center [371, 299] width 27 height 14
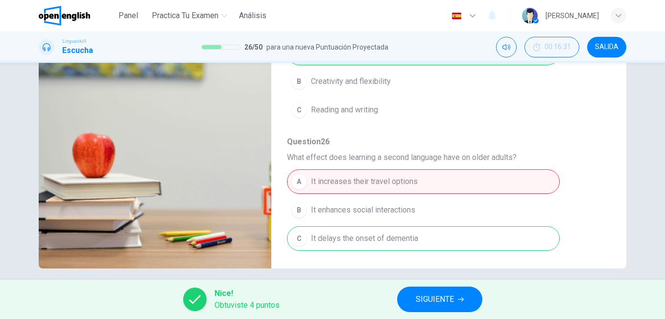
click at [448, 290] on button "SIGUIENTE" at bounding box center [439, 298] width 85 height 25
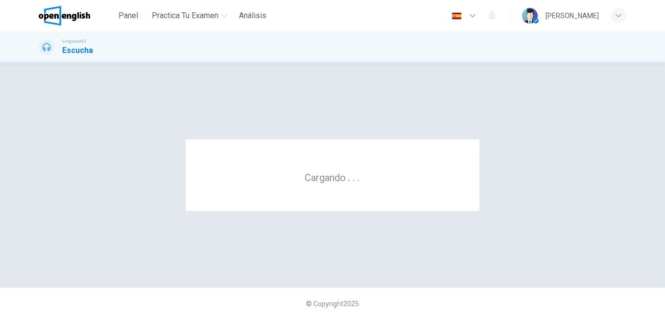
scroll to position [0, 0]
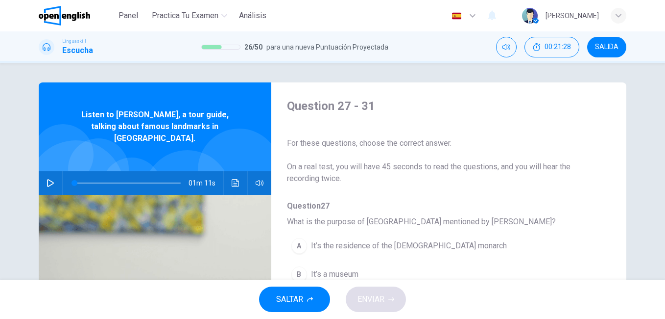
click at [43, 171] on button "button" at bounding box center [51, 183] width 16 height 24
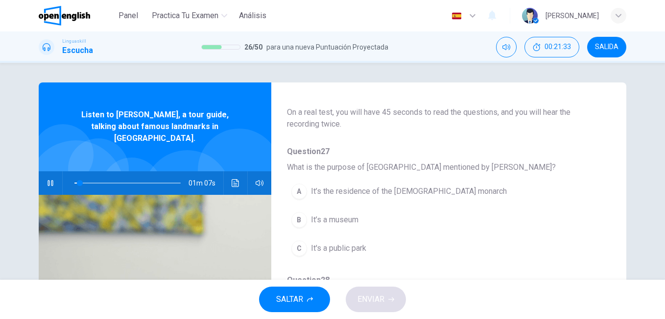
scroll to position [57, 0]
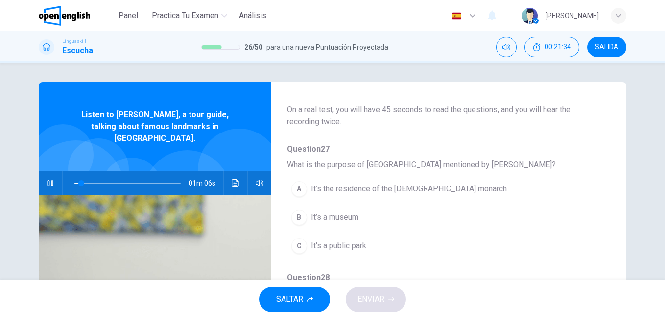
drag, startPoint x: 610, startPoint y: 154, endPoint x: 605, endPoint y: 185, distance: 31.3
click at [606, 183] on div "Question 27 - 31 For these questions, choose the correct answer. On a real test…" at bounding box center [333, 252] width 588 height 341
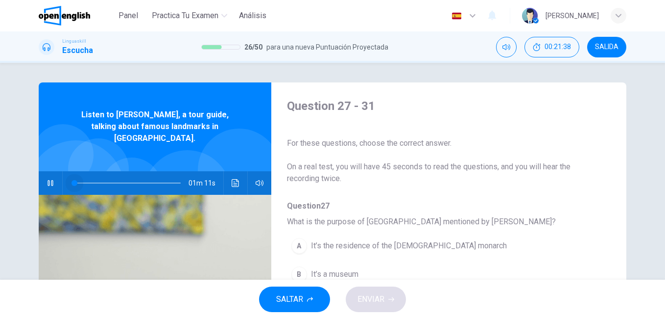
drag, startPoint x: 80, startPoint y: 172, endPoint x: 65, endPoint y: 173, distance: 15.7
click at [72, 180] on span at bounding box center [75, 183] width 6 height 6
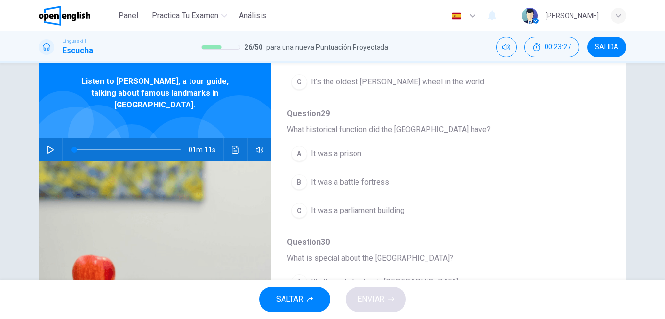
scroll to position [305, 0]
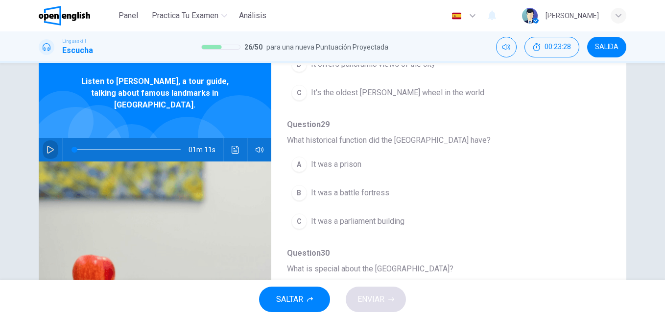
click at [49, 146] on icon "button" at bounding box center [51, 150] width 8 height 8
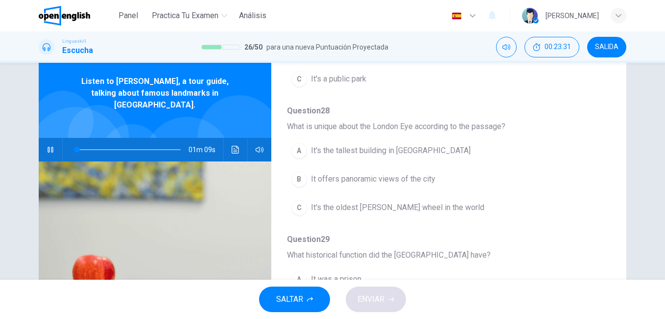
scroll to position [175, 0]
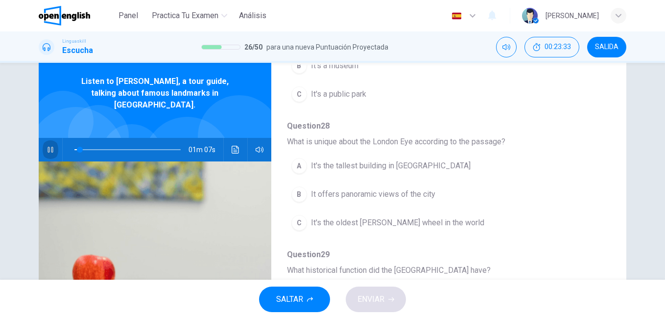
click at [43, 138] on button "button" at bounding box center [51, 150] width 16 height 24
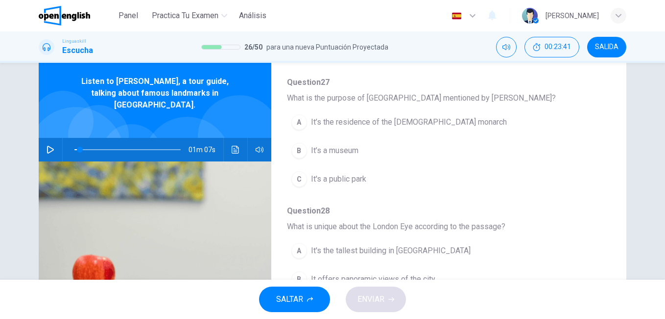
scroll to position [98, 0]
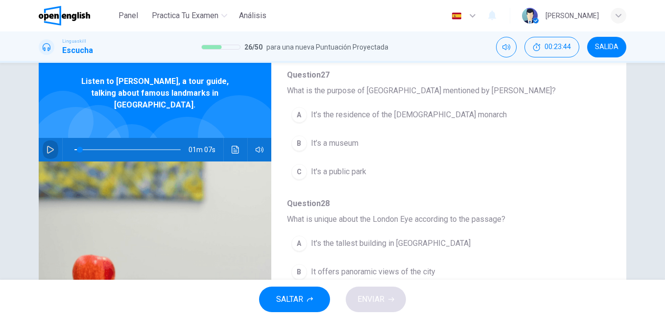
click at [49, 146] on icon "button" at bounding box center [51, 150] width 8 height 8
click at [50, 146] on icon "button" at bounding box center [51, 150] width 8 height 8
click at [51, 146] on icon "button" at bounding box center [51, 150] width 8 height 8
click at [83, 143] on span at bounding box center [127, 150] width 106 height 14
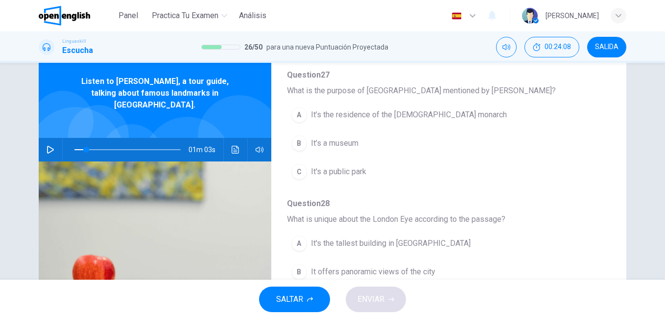
click at [301, 115] on div "A" at bounding box center [300, 115] width 16 height 16
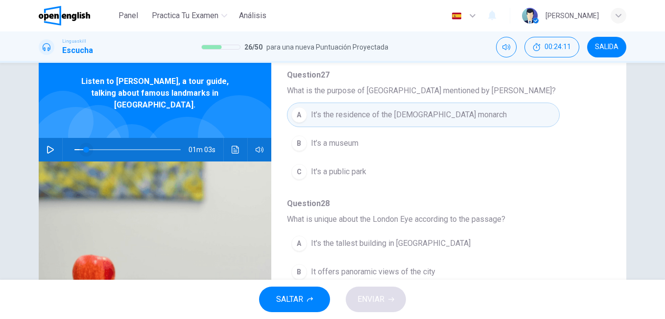
click at [83, 147] on span at bounding box center [86, 150] width 6 height 6
click at [36, 137] on div "Question 27 - 31 For these questions, choose the correct answer. On a real test…" at bounding box center [332, 219] width 619 height 341
drag, startPoint x: 77, startPoint y: 140, endPoint x: 58, endPoint y: 140, distance: 18.6
click at [58, 140] on div "01m 11s" at bounding box center [155, 150] width 233 height 24
click at [47, 146] on icon "button" at bounding box center [51, 150] width 8 height 8
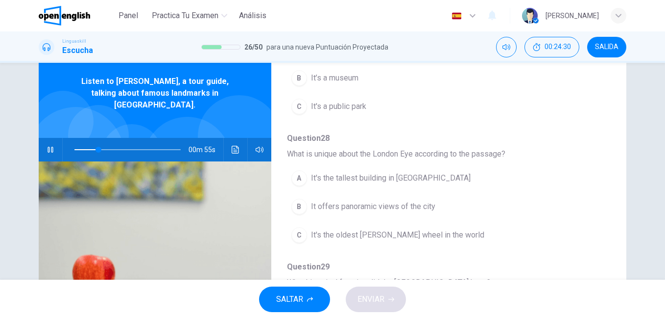
scroll to position [164, 0]
drag, startPoint x: 612, startPoint y: 164, endPoint x: 612, endPoint y: 170, distance: 5.9
click at [612, 167] on div "Question 27 - 31 For these questions, choose the correct answer. On a real test…" at bounding box center [333, 219] width 588 height 341
drag, startPoint x: 609, startPoint y: 166, endPoint x: 607, endPoint y: 180, distance: 14.3
click at [607, 179] on div "Question 27 - 31 For these questions, choose the correct answer. On a real test…" at bounding box center [333, 219] width 588 height 341
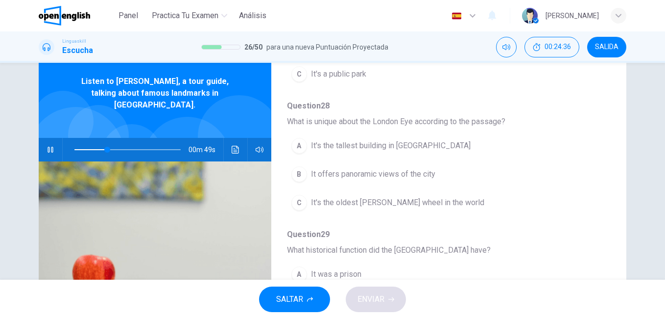
scroll to position [197, 0]
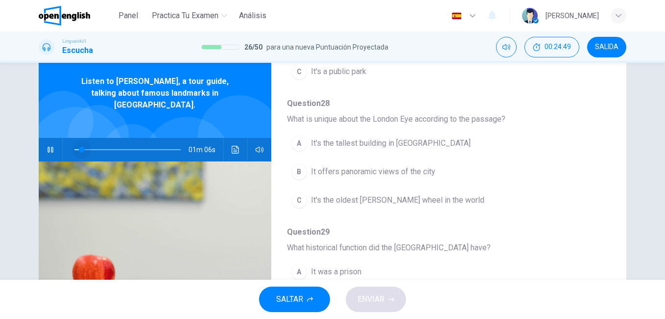
click at [79, 143] on span at bounding box center [127, 150] width 106 height 14
click at [50, 146] on icon "button" at bounding box center [51, 150] width 8 height 8
click at [105, 147] on span at bounding box center [108, 150] width 6 height 6
click at [47, 146] on icon "button" at bounding box center [51, 150] width 8 height 8
click at [51, 146] on icon "button" at bounding box center [51, 150] width 8 height 8
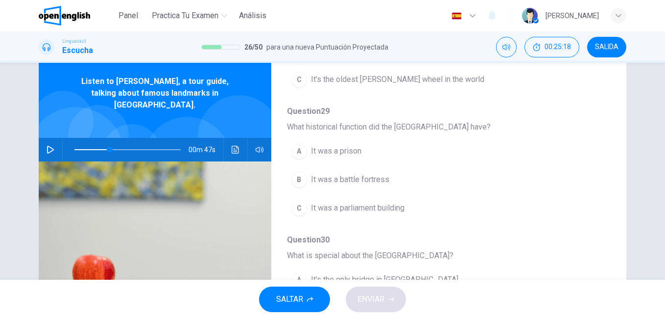
scroll to position [320, 0]
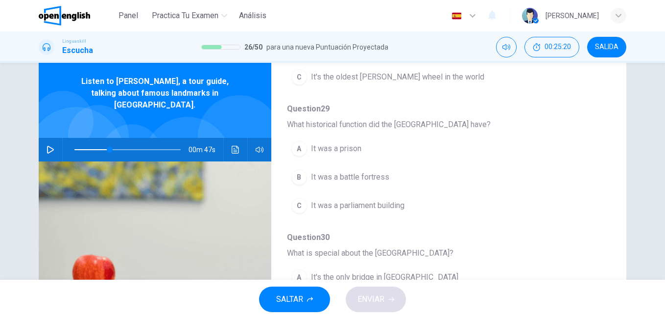
drag, startPoint x: 620, startPoint y: 225, endPoint x: 623, endPoint y: 250, distance: 25.6
click at [623, 250] on div "Question 27 - 31 For these questions, choose the correct answer. On a real test…" at bounding box center [333, 219] width 588 height 341
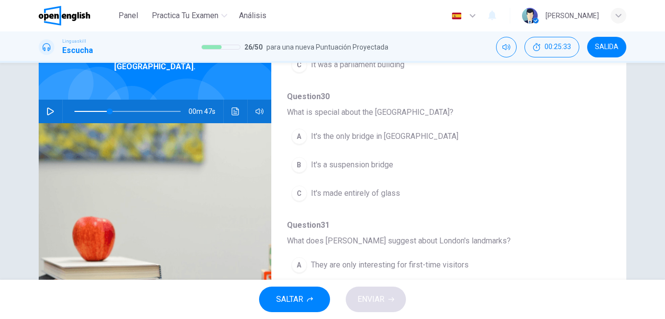
scroll to position [63, 0]
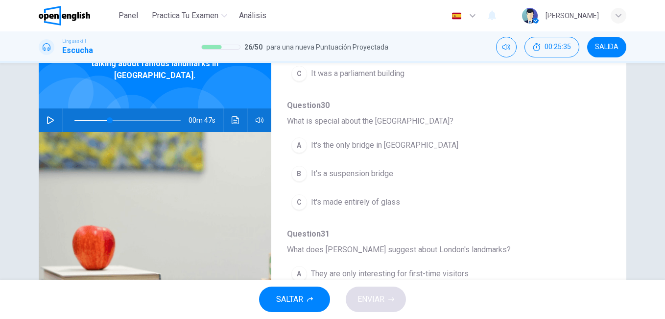
drag, startPoint x: 609, startPoint y: 234, endPoint x: 613, endPoint y: 198, distance: 36.0
click at [612, 198] on div "Question 27 - 31 For these questions, choose the correct answer. On a real test…" at bounding box center [333, 190] width 588 height 341
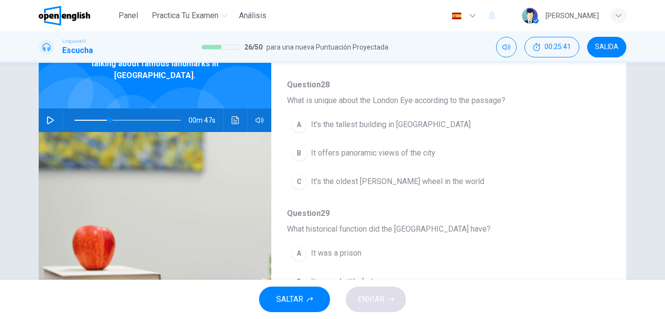
scroll to position [163, 0]
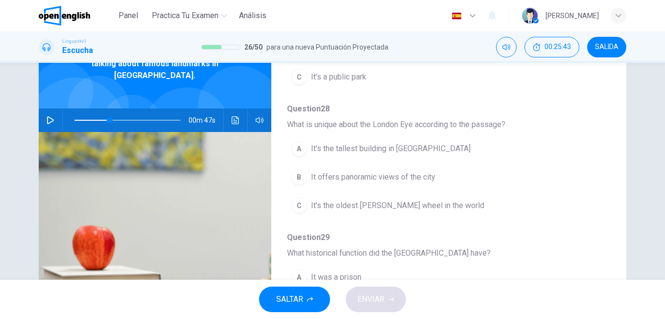
click at [84, 113] on span at bounding box center [127, 120] width 106 height 14
click at [44, 109] on button "button" at bounding box center [51, 120] width 16 height 24
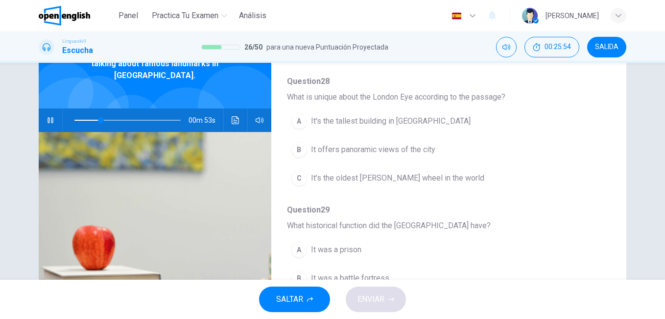
scroll to position [193, 0]
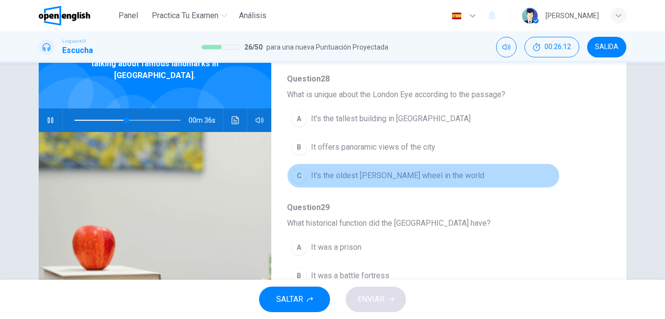
click at [420, 169] on button "C It's the oldest [PERSON_NAME] wheel in the world" at bounding box center [423, 175] width 273 height 25
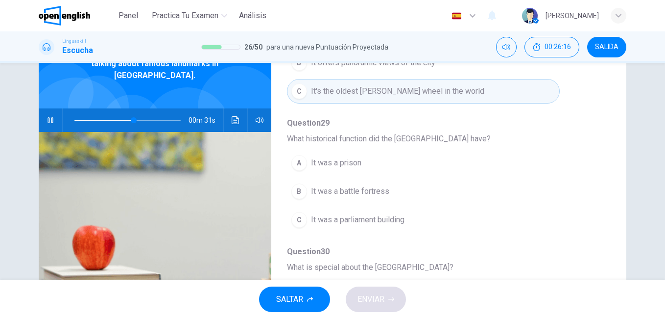
scroll to position [281, 0]
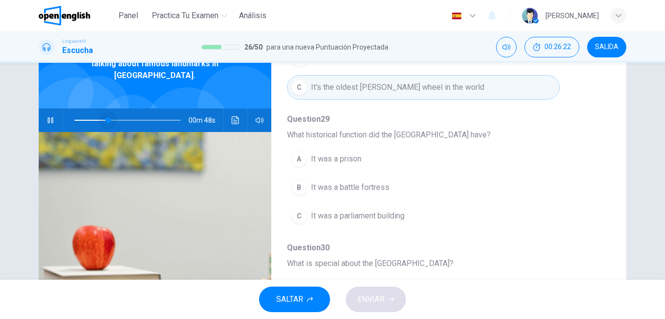
click at [106, 113] on span at bounding box center [127, 120] width 106 height 14
click at [94, 113] on span at bounding box center [127, 120] width 106 height 14
click at [74, 113] on span at bounding box center [127, 120] width 106 height 14
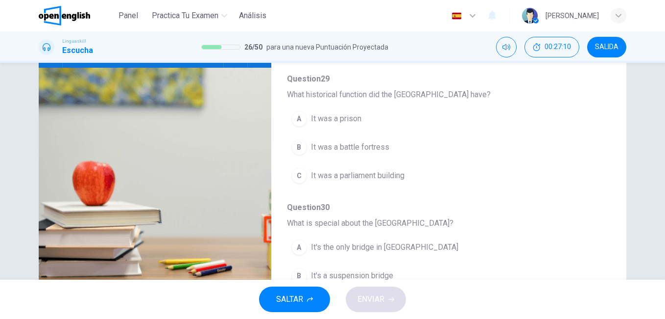
scroll to position [260, 0]
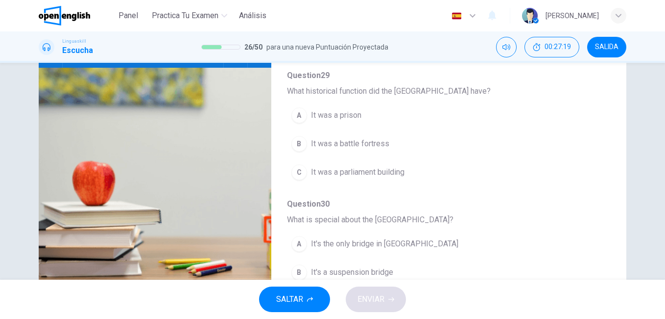
drag, startPoint x: 611, startPoint y: 165, endPoint x: 610, endPoint y: 209, distance: 44.1
click at [611, 209] on div "Question 27 - 31 For these questions, choose the correct answer. On a real test…" at bounding box center [333, 125] width 588 height 341
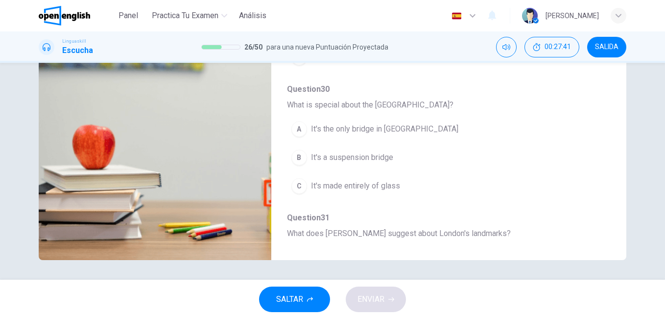
scroll to position [337, 0]
drag, startPoint x: 610, startPoint y: 159, endPoint x: 611, endPoint y: 144, distance: 15.7
click at [611, 146] on div "Question 27 - 31 For these questions, choose the correct answer. On a real test…" at bounding box center [333, 89] width 588 height 341
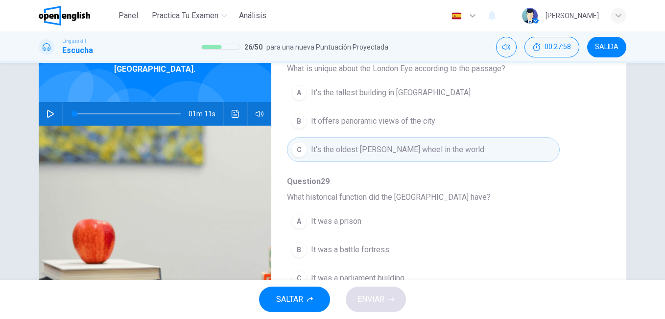
scroll to position [64, 0]
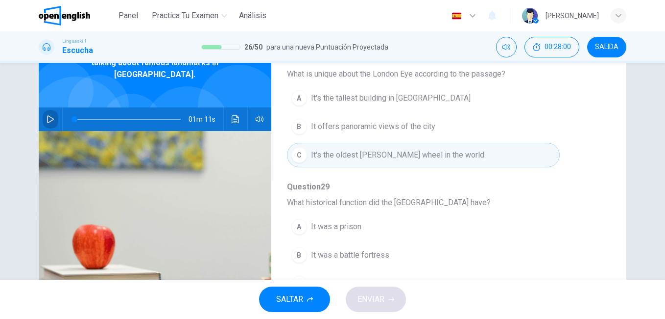
click at [47, 115] on icon "button" at bounding box center [51, 119] width 8 height 8
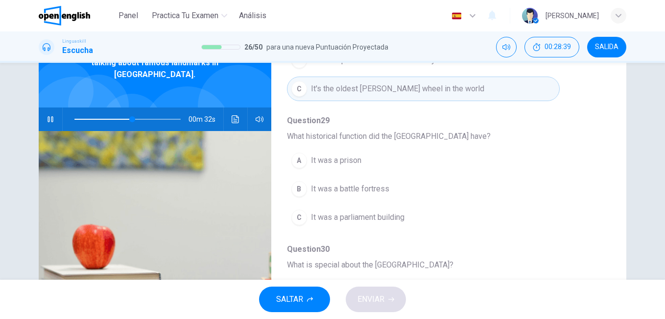
scroll to position [279, 0]
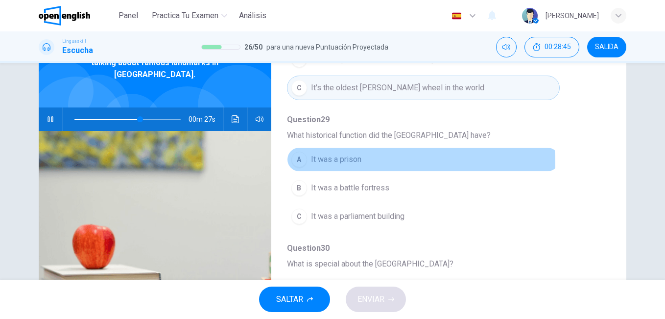
click at [362, 163] on button "A It was a prison" at bounding box center [423, 159] width 273 height 25
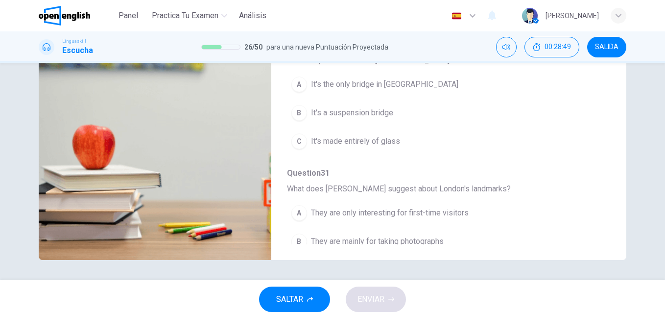
scroll to position [396, 0]
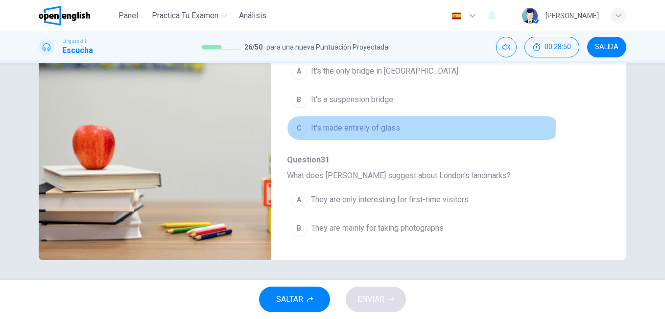
click at [378, 124] on span "It's made entirely of glass" at bounding box center [355, 128] width 89 height 12
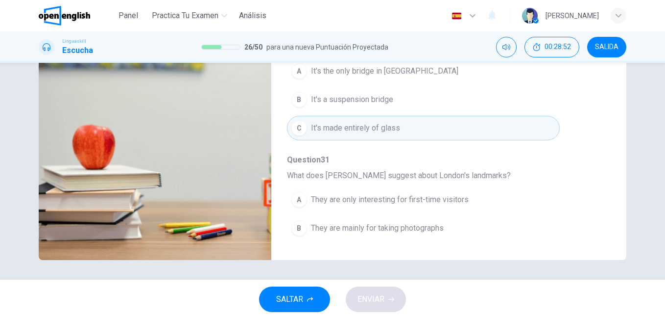
drag, startPoint x: 603, startPoint y: 131, endPoint x: 612, endPoint y: 180, distance: 49.9
click at [612, 180] on div "Question 27 - 31 For these questions, choose the correct answer. On a real test…" at bounding box center [333, 89] width 588 height 341
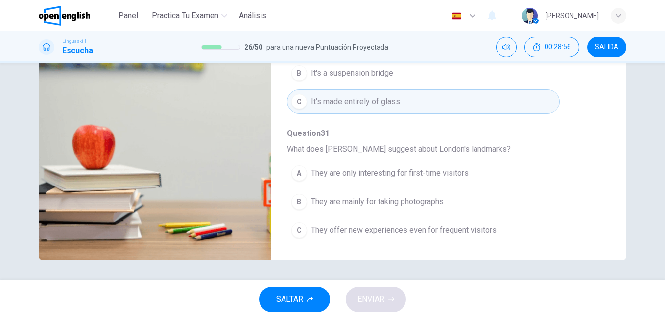
click at [413, 204] on span "They are mainly for taking photographs" at bounding box center [377, 202] width 133 height 12
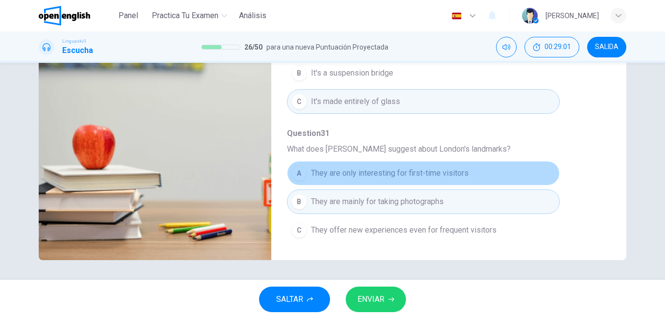
click at [421, 176] on span "They are only interesting for first-time visitors" at bounding box center [390, 173] width 158 height 12
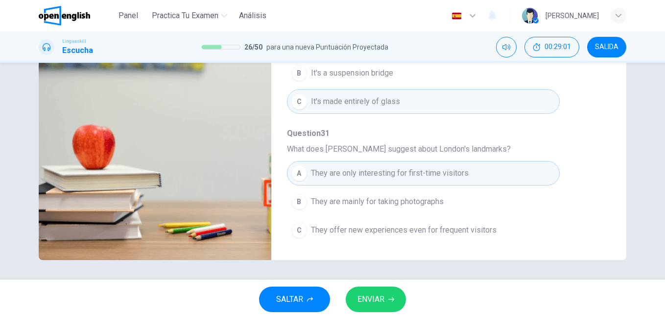
click at [376, 290] on button "ENVIAR" at bounding box center [376, 298] width 60 height 25
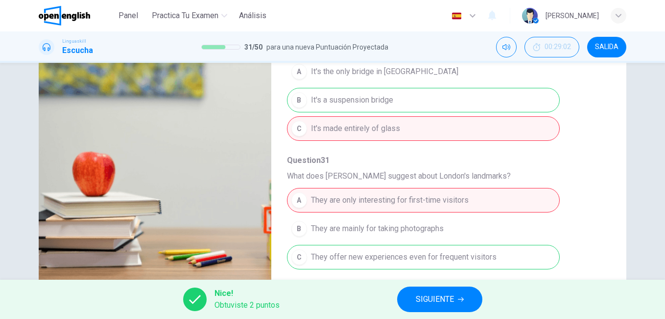
scroll to position [132, 0]
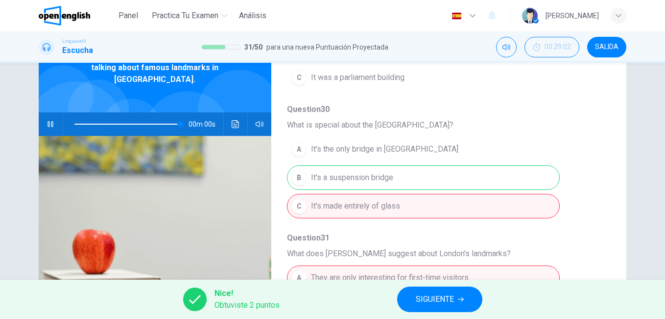
type input "*"
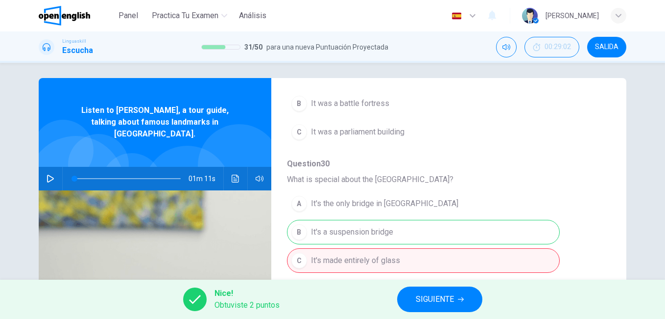
scroll to position [0, 0]
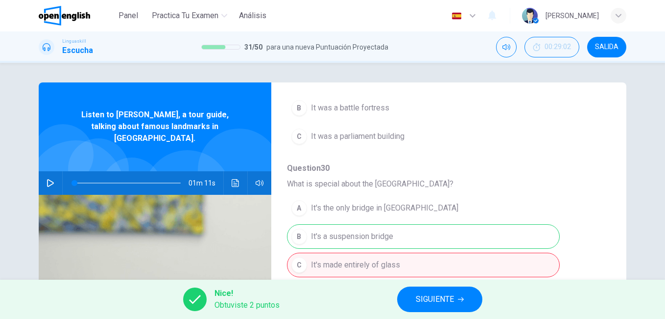
click at [609, 188] on div "Question 27 - 31 For these questions, choose the correct answer. On a real test…" at bounding box center [333, 252] width 588 height 341
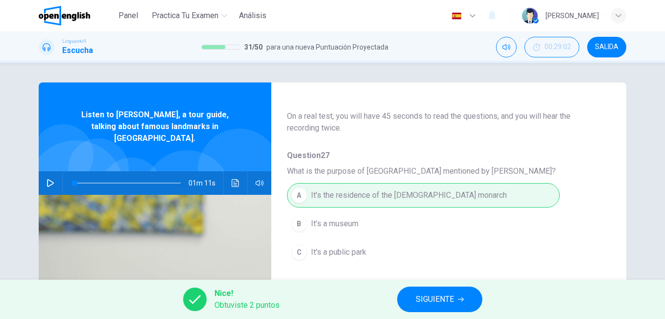
scroll to position [11, 0]
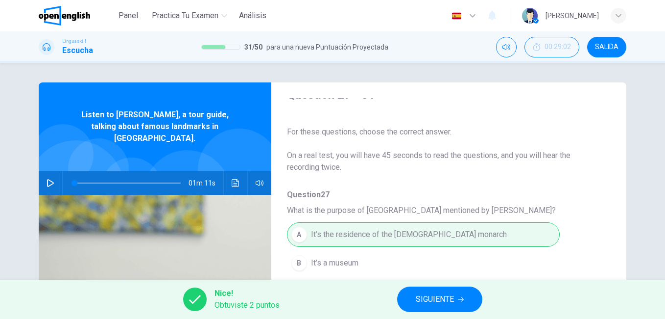
click at [444, 315] on div "Nice! Obtuviste 2 puntos SIGUIENTE" at bounding box center [332, 298] width 665 height 39
click at [432, 306] on button "SIGUIENTE" at bounding box center [439, 298] width 85 height 25
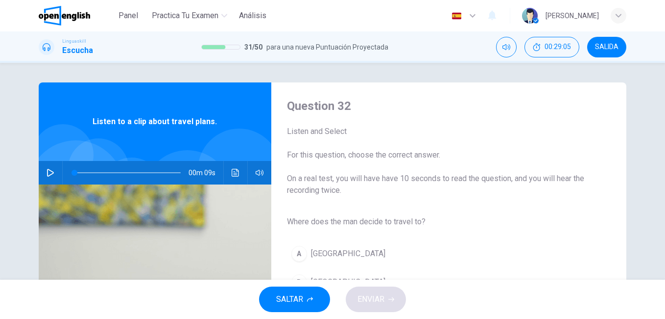
click at [43, 174] on button "button" at bounding box center [51, 173] width 16 height 24
click at [352, 218] on span "Where does the man decide to travel to?" at bounding box center [441, 222] width 308 height 12
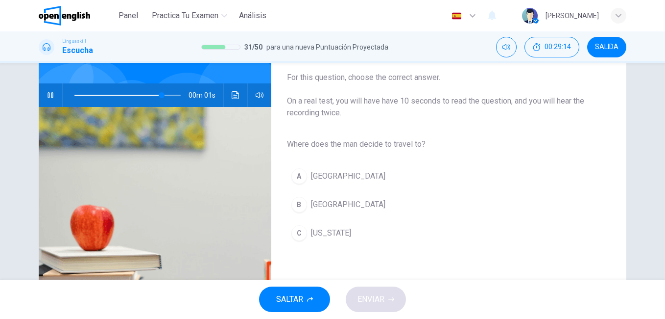
scroll to position [78, 0]
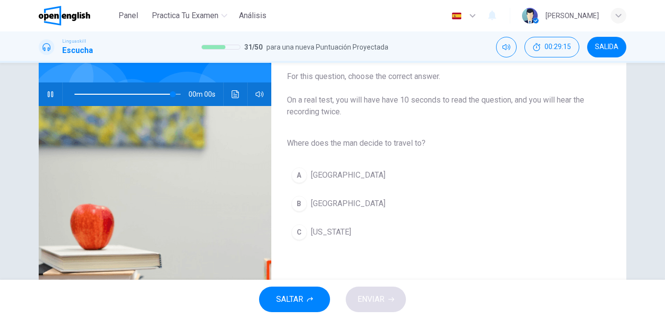
type input "*"
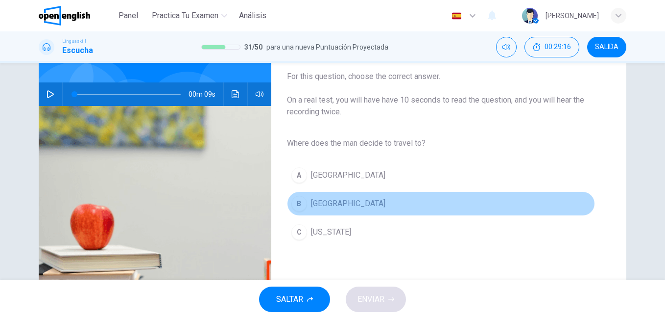
click at [306, 201] on button "B [GEOGRAPHIC_DATA]" at bounding box center [441, 203] width 308 height 25
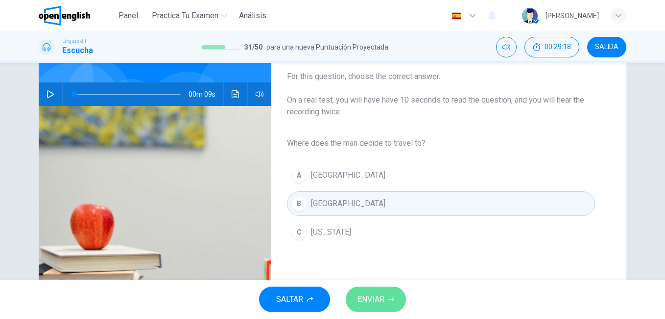
click at [371, 288] on button "ENVIAR" at bounding box center [376, 298] width 60 height 25
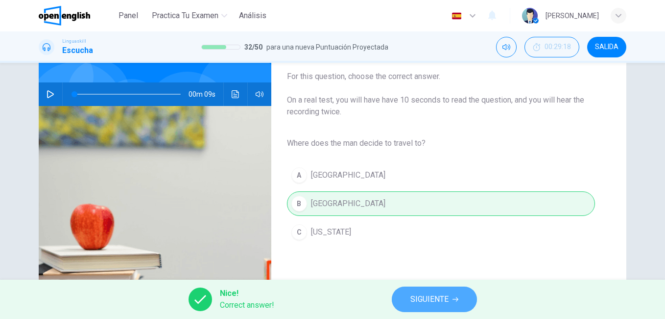
click at [419, 298] on span "SIGUIENTE" at bounding box center [430, 299] width 38 height 14
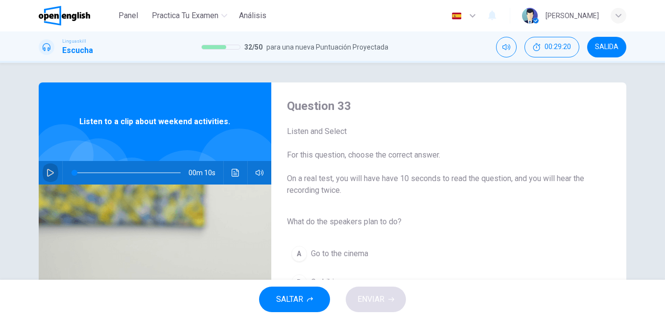
click at [52, 173] on button "button" at bounding box center [51, 173] width 16 height 24
click at [393, 158] on span "For this question, choose the correct answer." at bounding box center [441, 155] width 308 height 12
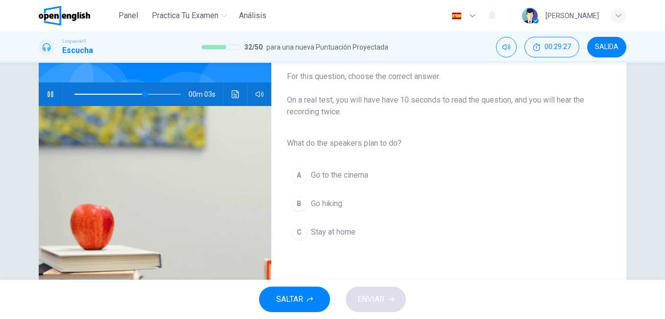
scroll to position [98, 0]
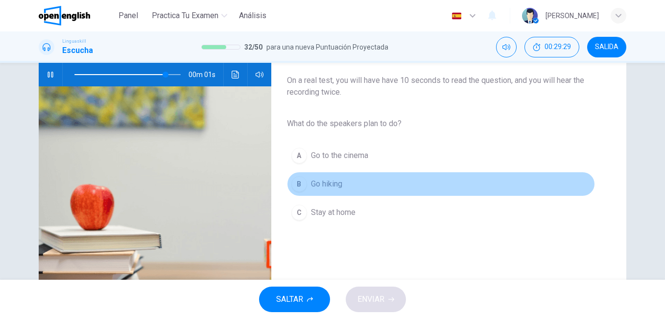
click at [316, 181] on span "Go hiking" at bounding box center [326, 184] width 31 height 12
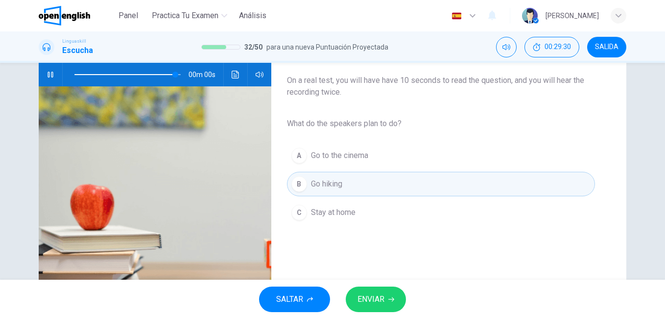
type input "*"
click at [365, 301] on span "ENVIAR" at bounding box center [371, 299] width 27 height 14
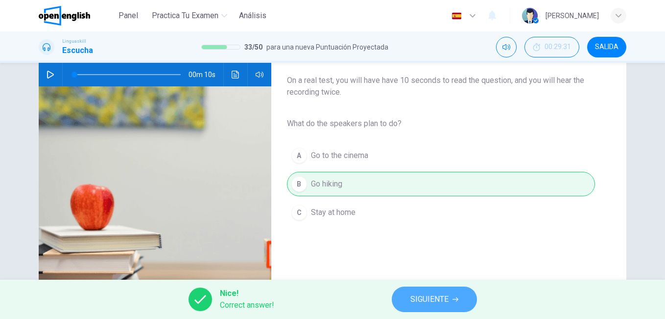
click at [408, 295] on button "SIGUIENTE" at bounding box center [434, 298] width 85 height 25
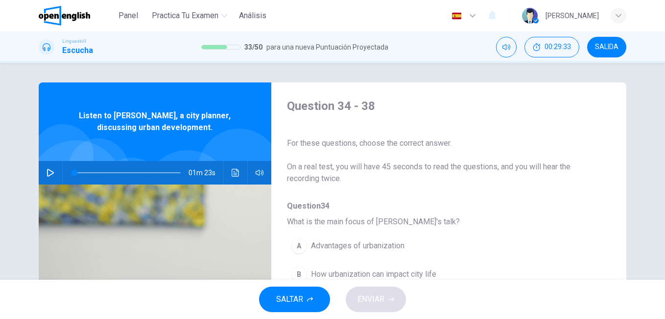
click at [48, 172] on icon "button" at bounding box center [51, 173] width 8 height 8
click at [48, 173] on icon "button" at bounding box center [51, 173] width 8 height 8
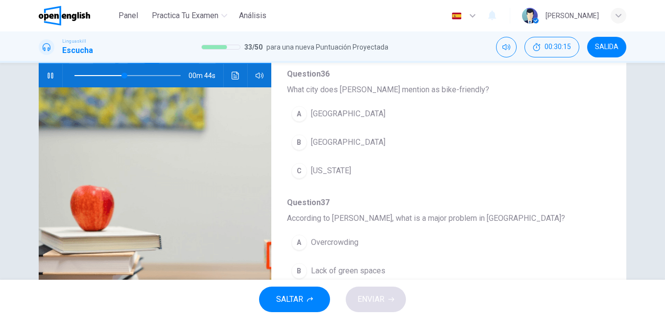
scroll to position [289, 0]
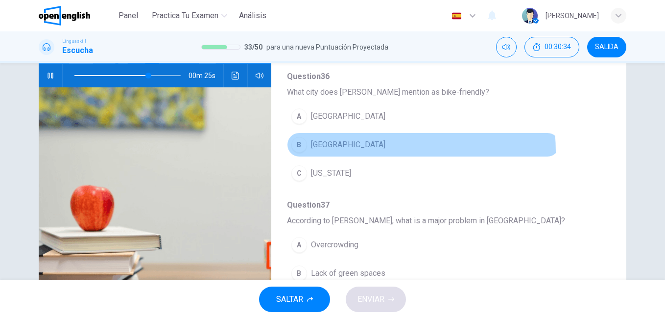
click at [331, 152] on button "B [GEOGRAPHIC_DATA]" at bounding box center [423, 144] width 273 height 25
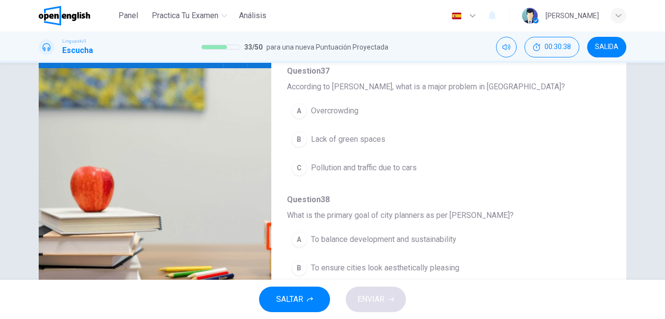
scroll to position [118, 0]
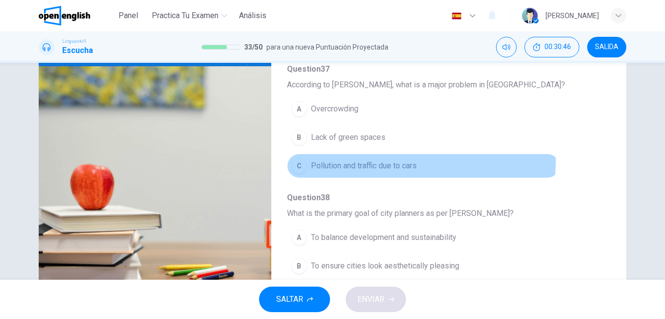
click at [390, 160] on span "Pollution and traffic due to cars" at bounding box center [364, 166] width 106 height 12
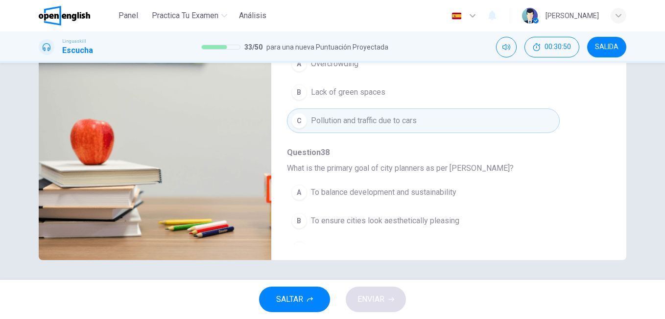
scroll to position [423, 0]
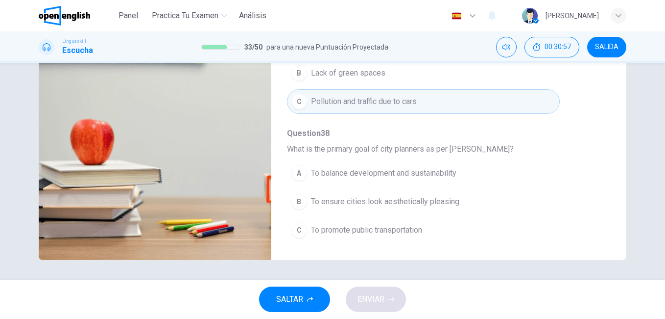
click at [436, 173] on span "To balance development and sustainability" at bounding box center [384, 173] width 146 height 12
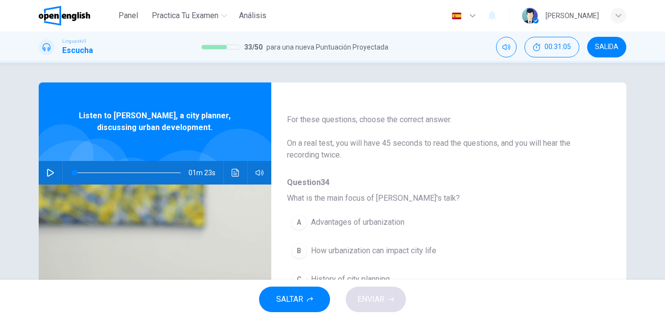
scroll to position [0, 0]
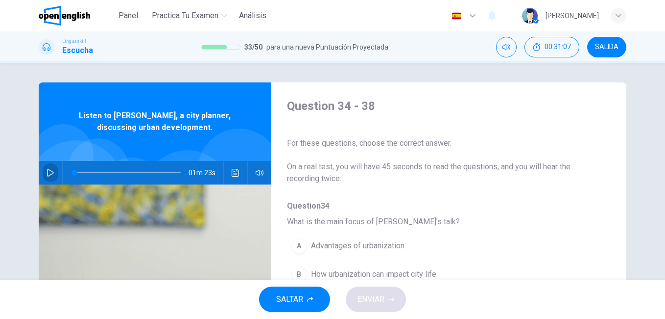
click at [48, 172] on icon "button" at bounding box center [51, 173] width 8 height 8
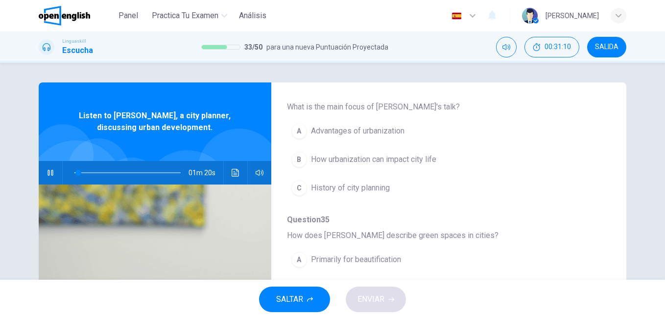
scroll to position [117, 0]
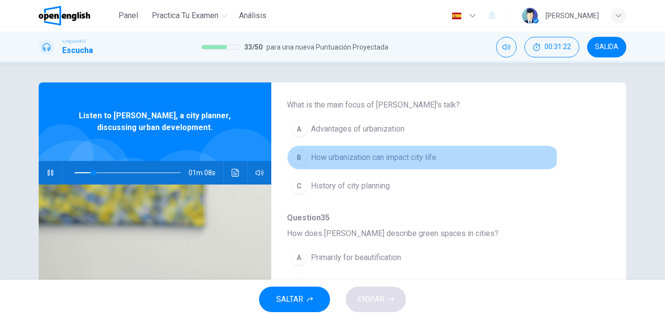
click at [419, 156] on span "How urbanization can impact city life" at bounding box center [373, 157] width 125 height 12
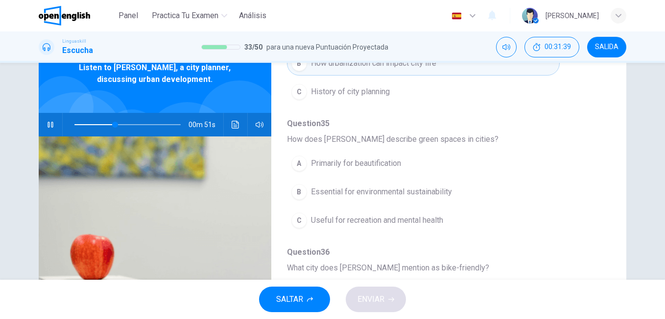
scroll to position [176, 0]
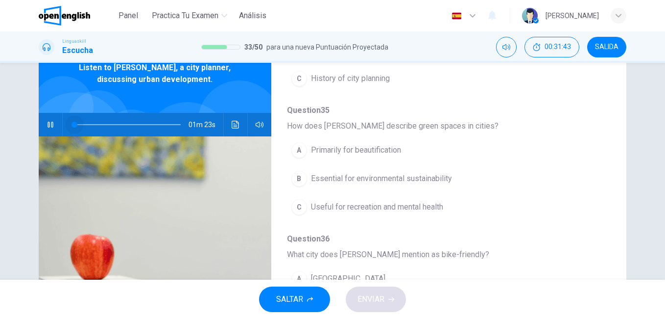
click at [74, 123] on span at bounding box center [127, 125] width 106 height 14
click at [355, 207] on span "Useful for recreation and mental health" at bounding box center [377, 207] width 132 height 12
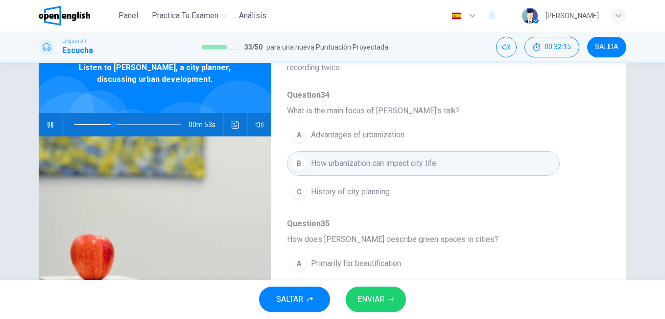
scroll to position [57, 0]
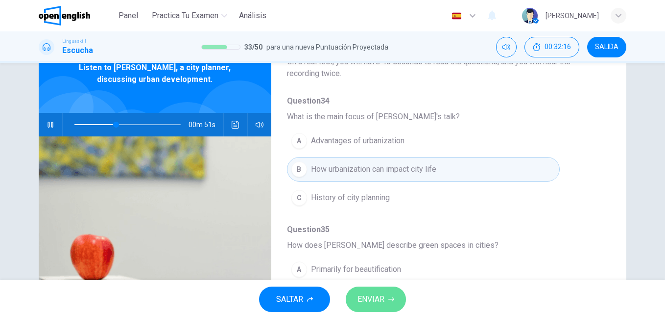
click at [389, 296] on icon "button" at bounding box center [392, 299] width 6 height 6
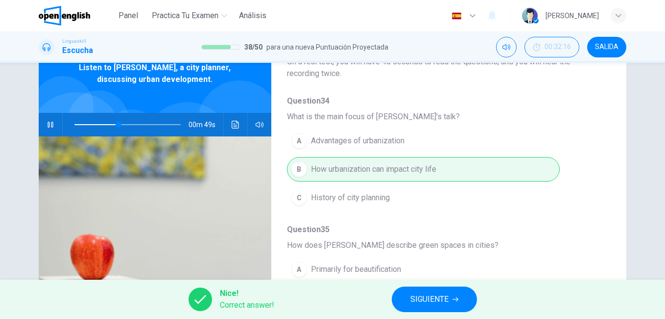
type input "**"
click at [420, 294] on span "SIGUIENTE" at bounding box center [430, 299] width 38 height 14
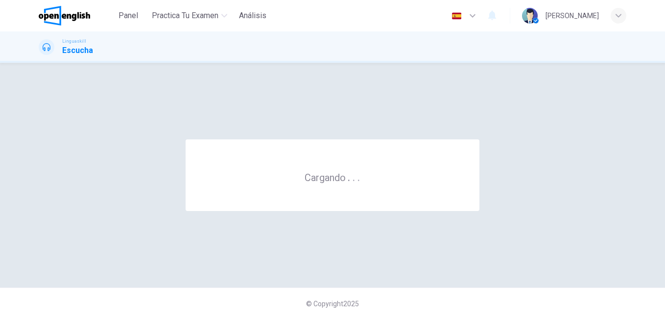
scroll to position [0, 0]
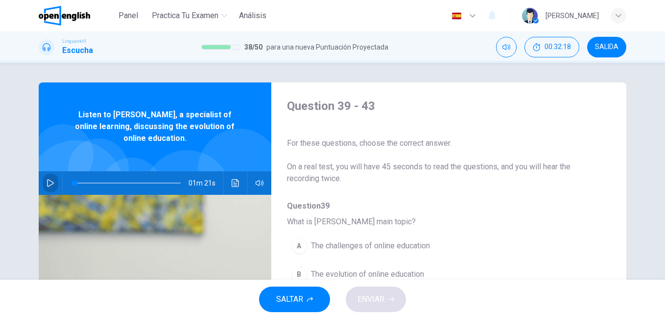
click at [50, 181] on icon "button" at bounding box center [51, 183] width 8 height 8
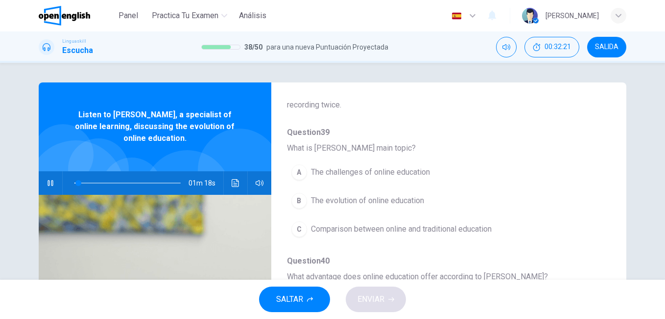
scroll to position [78, 0]
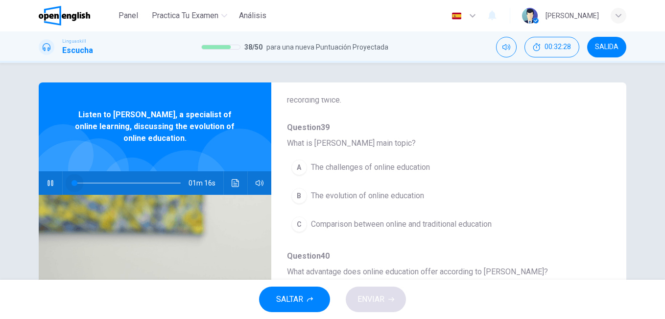
drag, startPoint x: 84, startPoint y: 182, endPoint x: 61, endPoint y: 182, distance: 22.5
click at [72, 182] on span at bounding box center [75, 183] width 6 height 6
click at [45, 187] on button "button" at bounding box center [51, 183] width 16 height 24
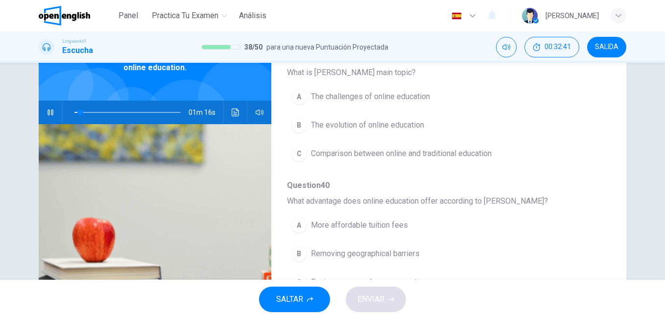
scroll to position [73, 0]
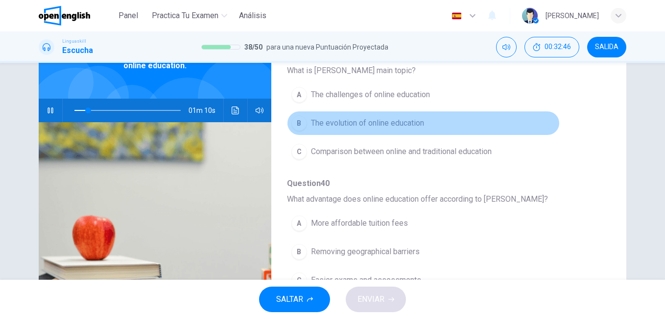
click at [435, 130] on button "B The evolution of online education" at bounding box center [423, 123] width 273 height 25
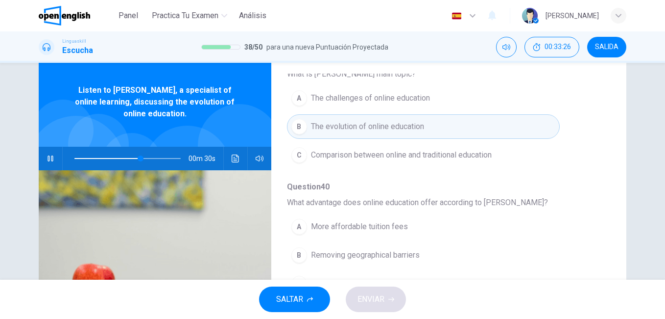
scroll to position [17, 0]
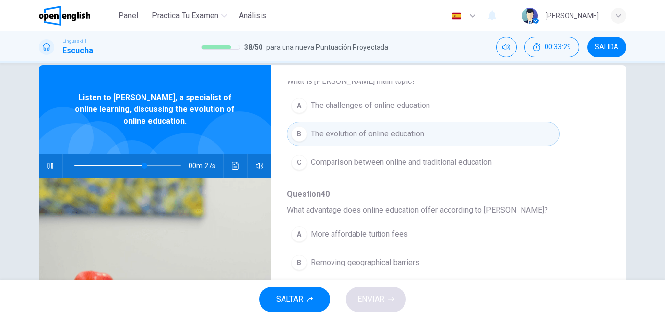
click at [72, 165] on div at bounding box center [126, 166] width 126 height 24
click at [70, 166] on div at bounding box center [126, 166] width 126 height 24
click at [74, 166] on span at bounding box center [127, 166] width 106 height 14
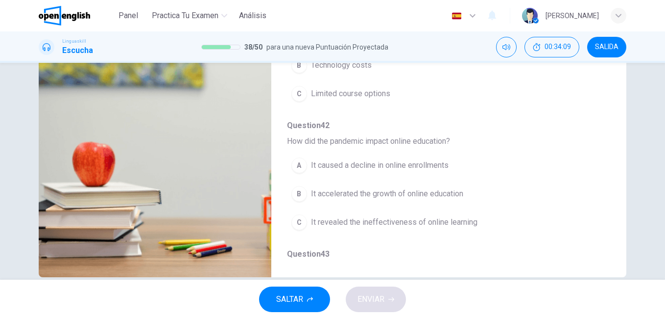
scroll to position [325, 0]
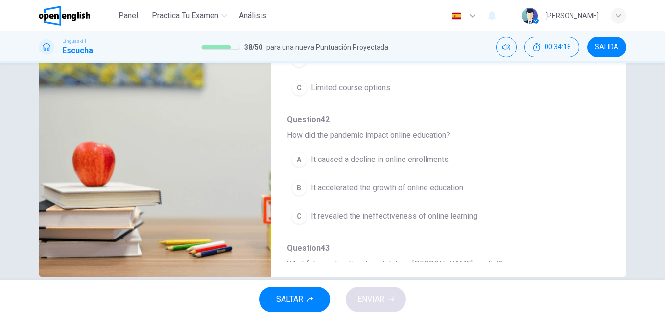
click at [444, 192] on span "It accelerated the growth of online education" at bounding box center [387, 188] width 152 height 12
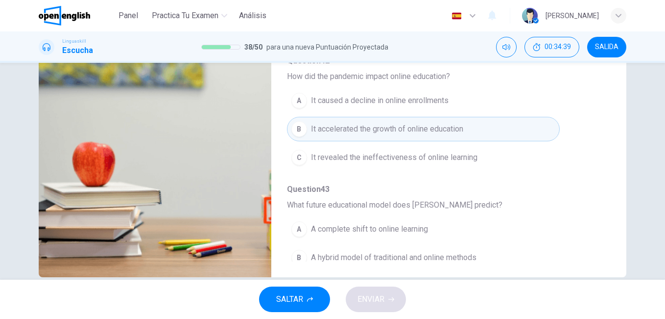
scroll to position [423, 0]
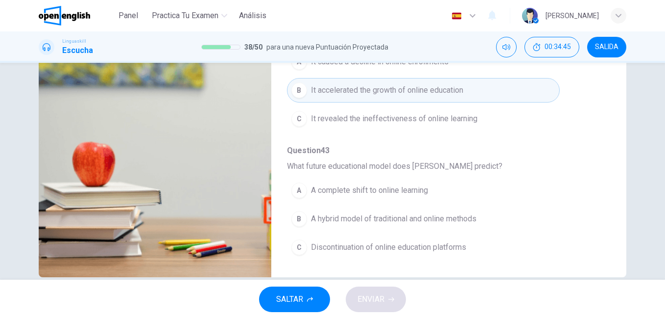
click at [402, 216] on span "A hybrid model of traditional and online methods" at bounding box center [394, 219] width 166 height 12
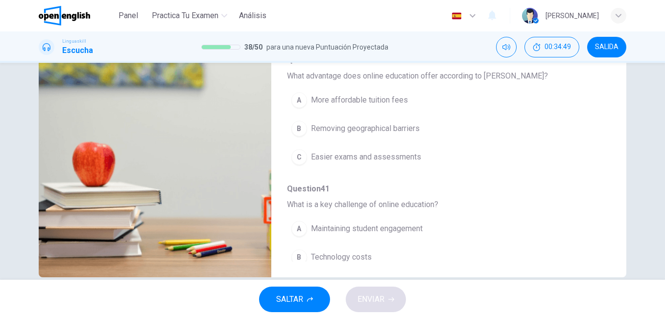
scroll to position [93, 0]
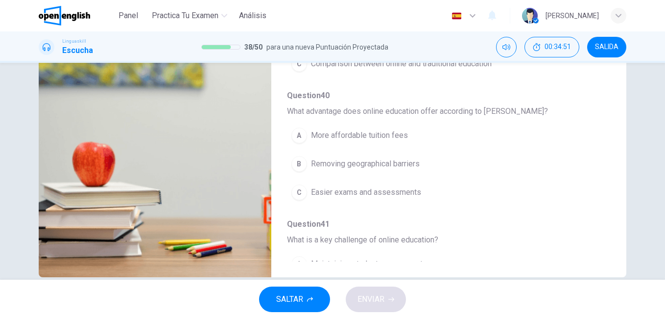
type input "*"
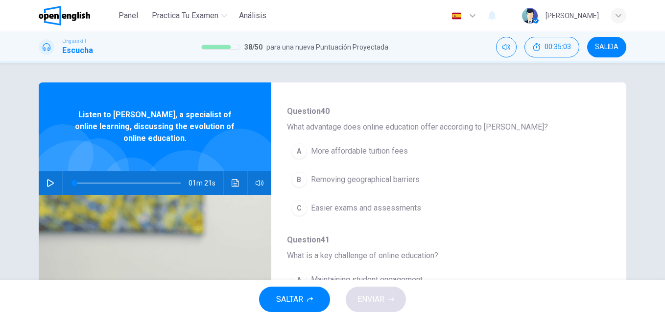
scroll to position [226, 0]
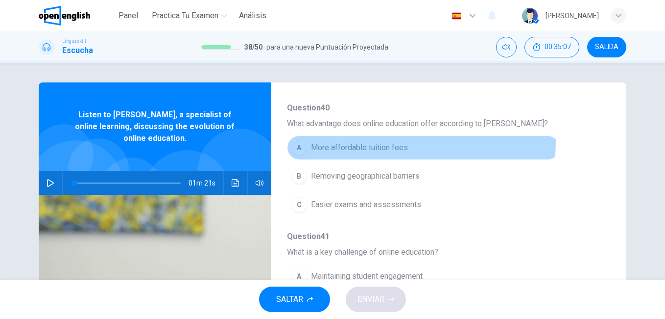
click at [384, 140] on button "A More affordable tuition fees" at bounding box center [423, 147] width 273 height 25
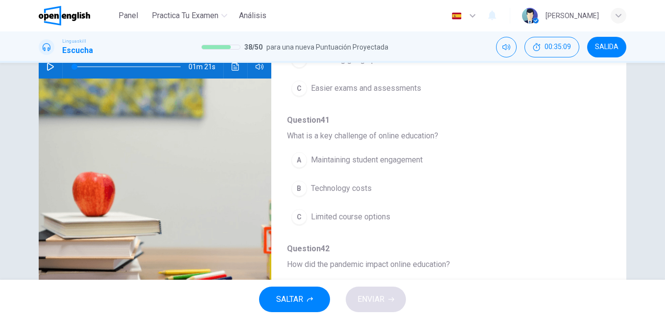
scroll to position [120, 0]
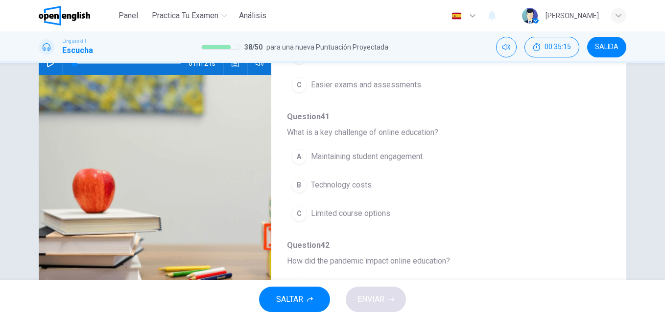
click at [382, 159] on span "Maintaining student engagement" at bounding box center [367, 156] width 112 height 12
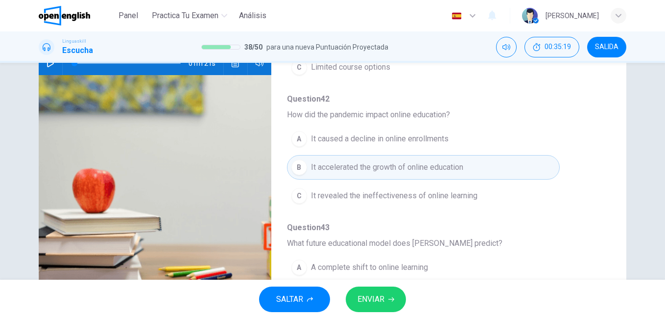
scroll to position [373, 0]
click at [391, 293] on button "ENVIAR" at bounding box center [376, 298] width 60 height 25
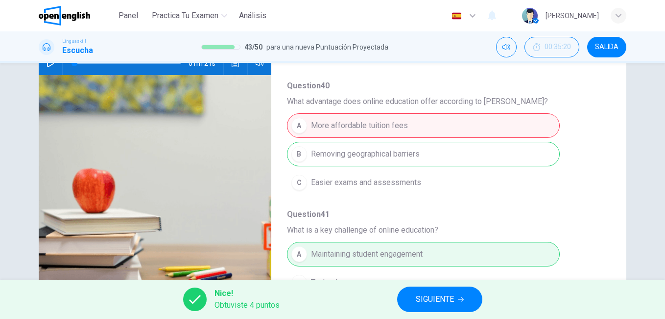
scroll to position [123, 0]
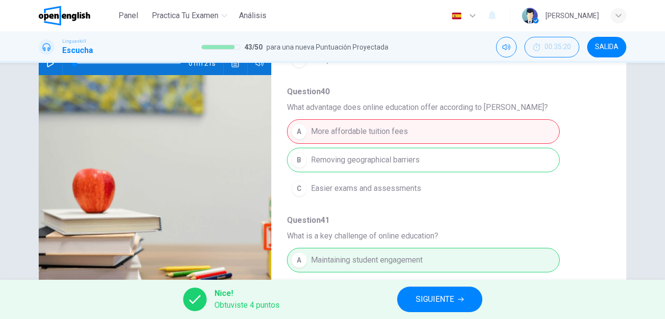
click at [427, 302] on span "SIGUIENTE" at bounding box center [435, 299] width 38 height 14
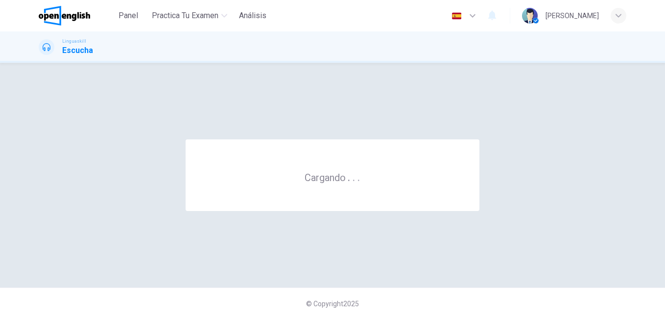
scroll to position [0, 0]
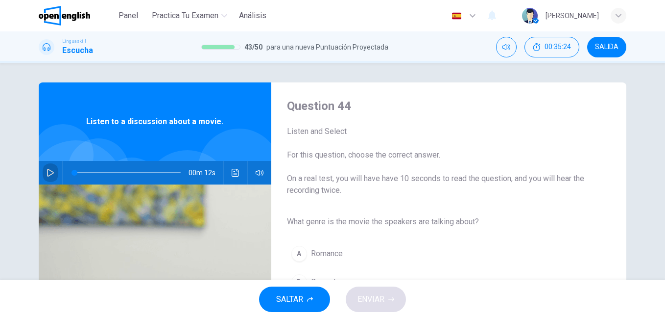
click at [49, 172] on icon "button" at bounding box center [50, 173] width 7 height 8
click at [72, 172] on div at bounding box center [126, 173] width 126 height 24
click at [43, 175] on button "button" at bounding box center [51, 173] width 16 height 24
click at [74, 171] on span at bounding box center [127, 173] width 106 height 14
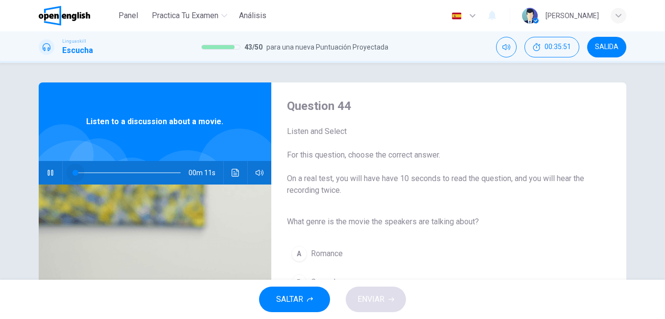
click at [74, 171] on span at bounding box center [127, 173] width 106 height 14
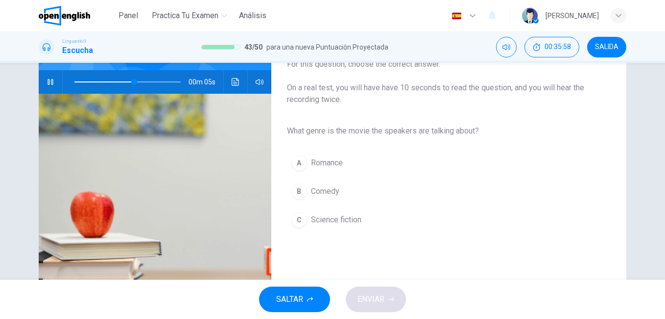
scroll to position [104, 0]
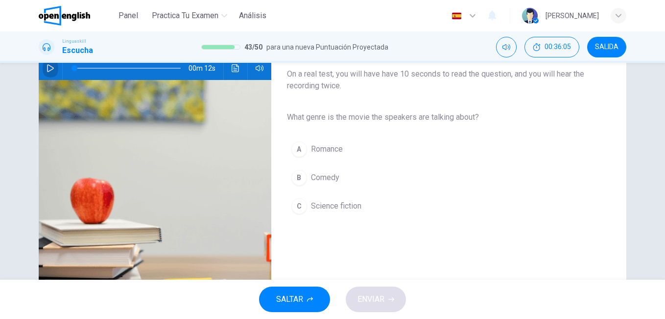
click at [48, 65] on icon "button" at bounding box center [51, 68] width 8 height 8
click at [328, 201] on span "Science fiction" at bounding box center [336, 206] width 50 height 12
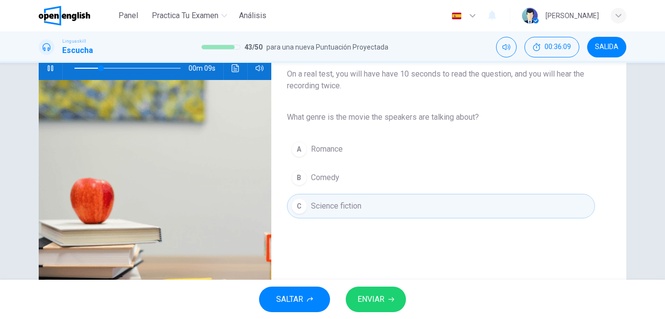
click at [370, 287] on button "ENVIAR" at bounding box center [376, 298] width 60 height 25
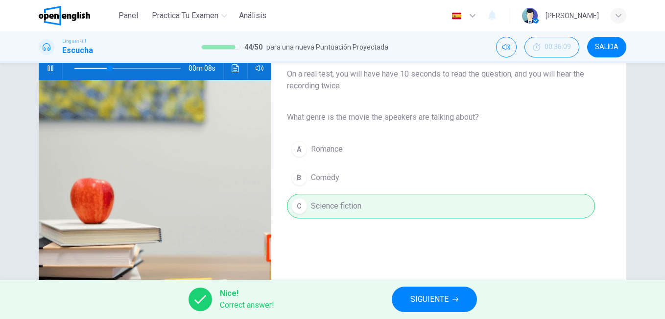
type input "**"
click at [425, 296] on span "SIGUIENTE" at bounding box center [430, 299] width 38 height 14
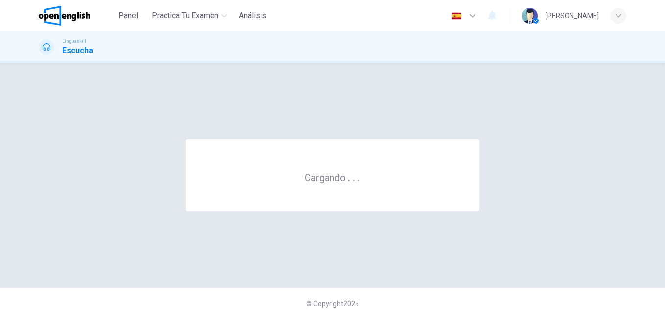
scroll to position [0, 0]
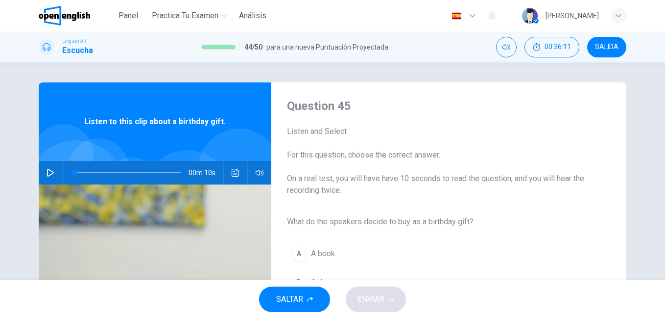
click at [47, 170] on icon "button" at bounding box center [51, 173] width 8 height 8
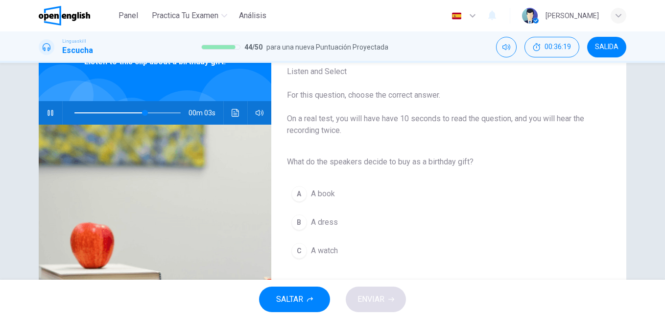
scroll to position [57, 0]
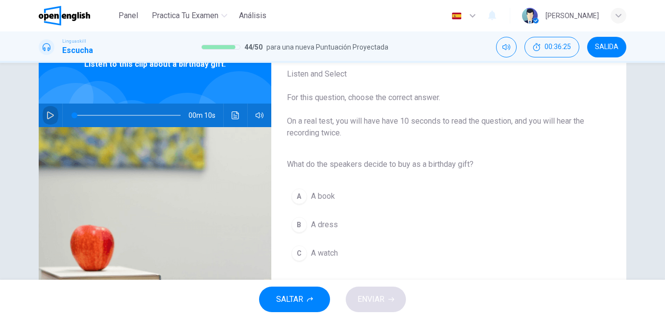
click at [50, 114] on icon "button" at bounding box center [50, 115] width 7 height 8
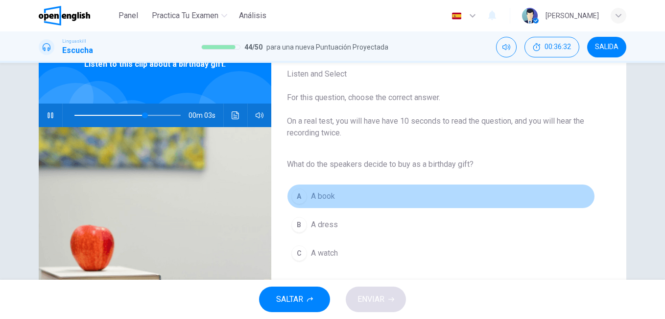
click at [307, 197] on button "A A book" at bounding box center [441, 196] width 308 height 25
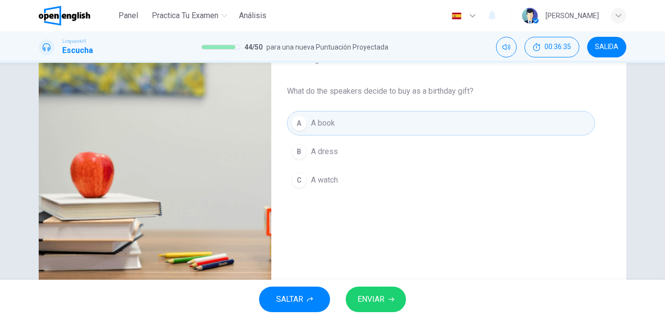
scroll to position [151, 0]
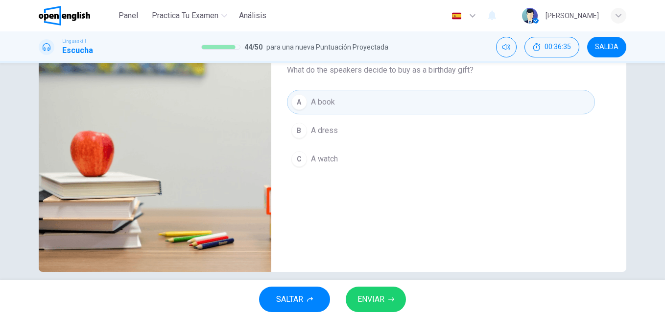
type input "*"
click at [379, 304] on span "ENVIAR" at bounding box center [371, 299] width 27 height 14
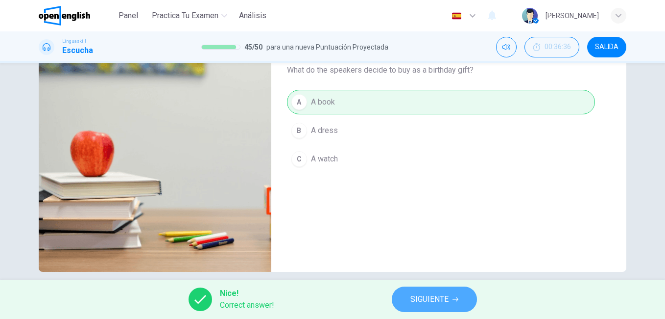
click at [404, 304] on button "SIGUIENTE" at bounding box center [434, 298] width 85 height 25
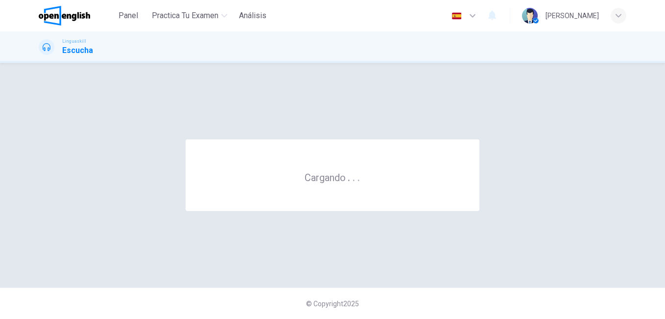
scroll to position [0, 0]
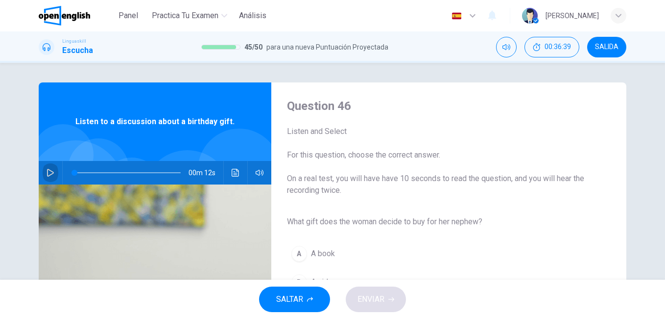
click at [49, 176] on button "button" at bounding box center [51, 173] width 16 height 24
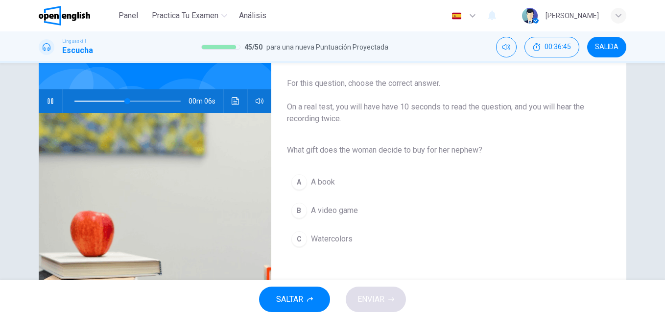
scroll to position [91, 0]
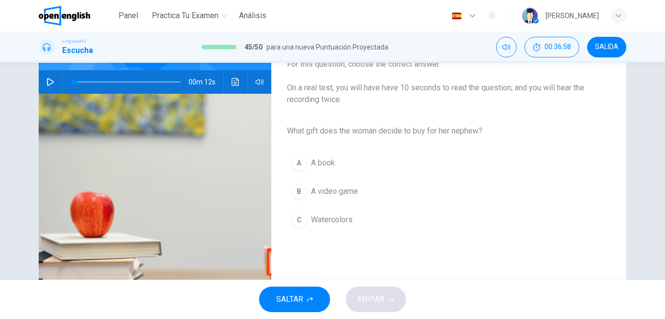
click at [50, 81] on icon "button" at bounding box center [50, 82] width 7 height 8
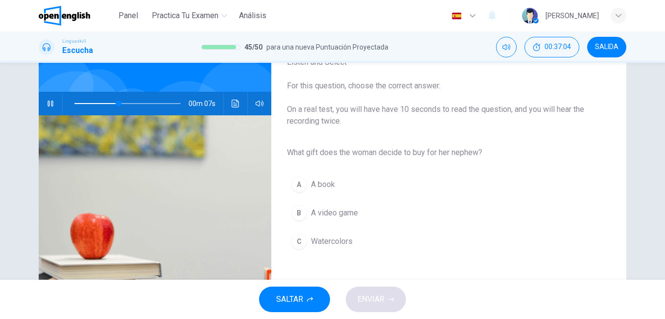
scroll to position [70, 0]
click at [47, 106] on icon "button" at bounding box center [51, 103] width 8 height 8
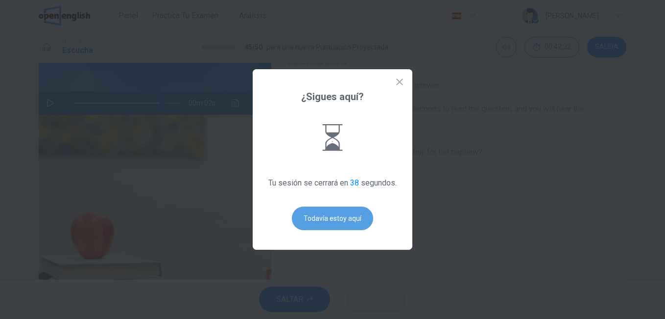
click at [333, 221] on button "Todavía estoy aquí" at bounding box center [332, 218] width 81 height 24
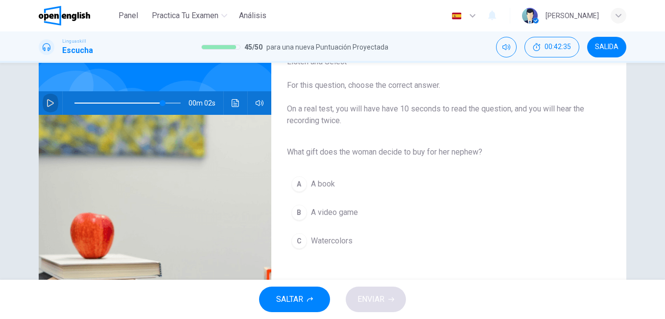
click at [47, 100] on icon "button" at bounding box center [50, 103] width 7 height 8
click at [75, 103] on span at bounding box center [127, 103] width 106 height 14
click at [74, 105] on span at bounding box center [127, 103] width 106 height 14
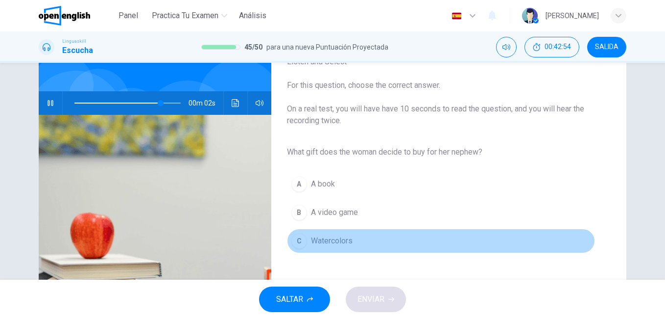
click at [311, 241] on span "Watercolors" at bounding box center [332, 241] width 42 height 12
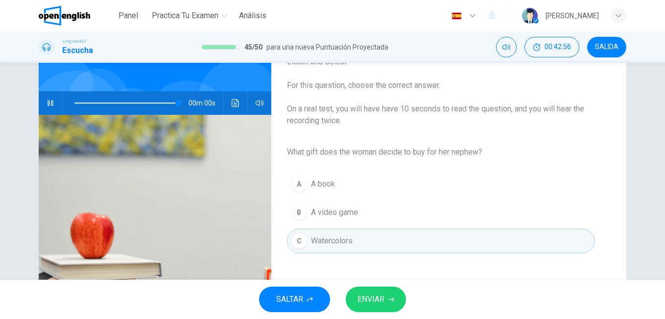
type input "*"
click at [366, 296] on span "ENVIAR" at bounding box center [371, 299] width 27 height 14
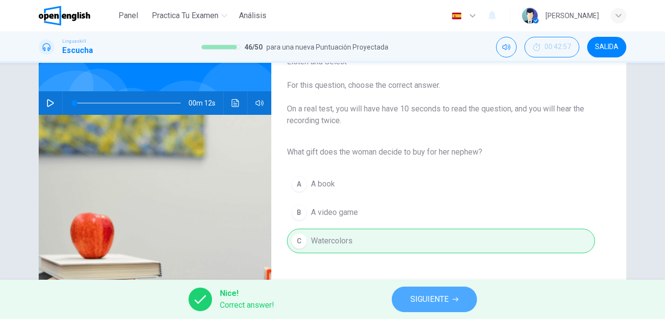
click at [423, 298] on span "SIGUIENTE" at bounding box center [430, 299] width 38 height 14
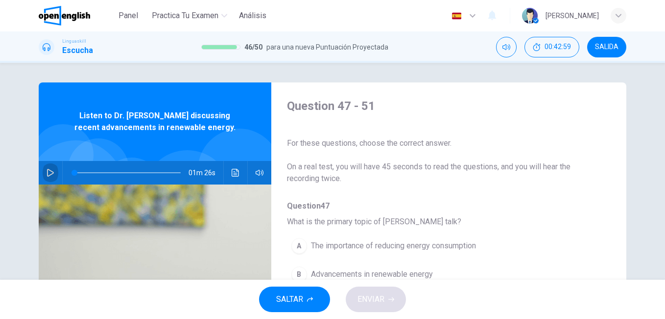
click at [47, 170] on icon "button" at bounding box center [51, 173] width 8 height 8
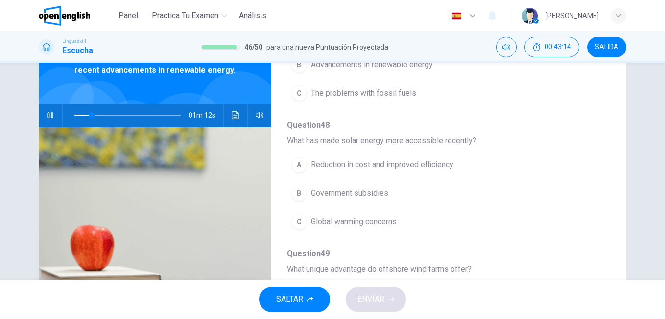
scroll to position [154, 0]
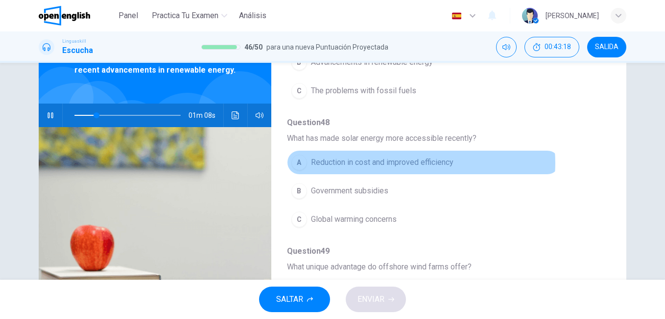
click at [407, 163] on span "Reduction in cost and improved efficiency" at bounding box center [382, 162] width 143 height 12
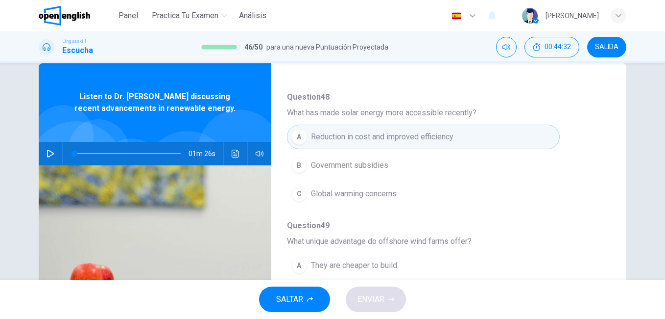
scroll to position [0, 0]
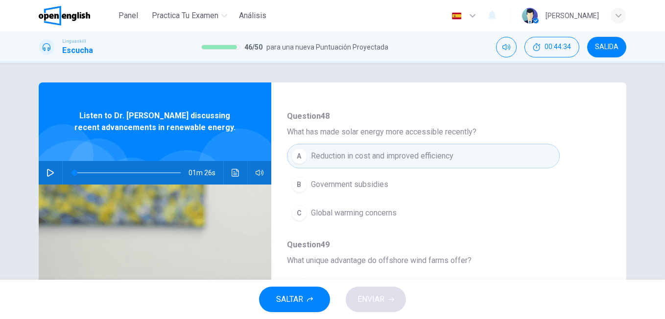
click at [49, 168] on button "button" at bounding box center [51, 173] width 16 height 24
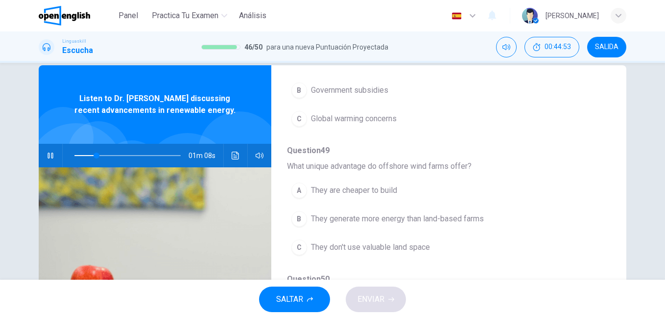
scroll to position [296, 0]
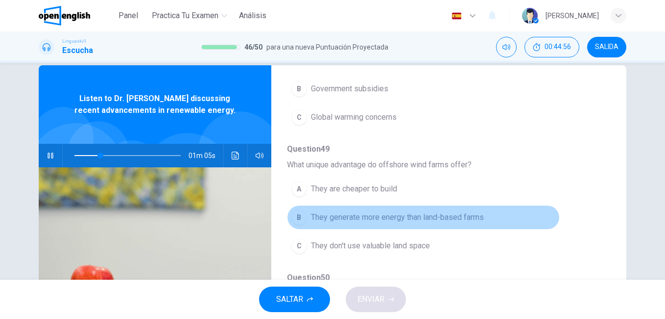
click at [470, 220] on span "They generate more energy than land-based farms" at bounding box center [397, 217] width 173 height 12
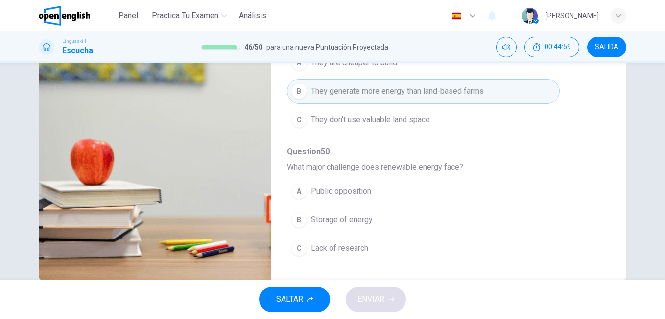
scroll to position [145, 0]
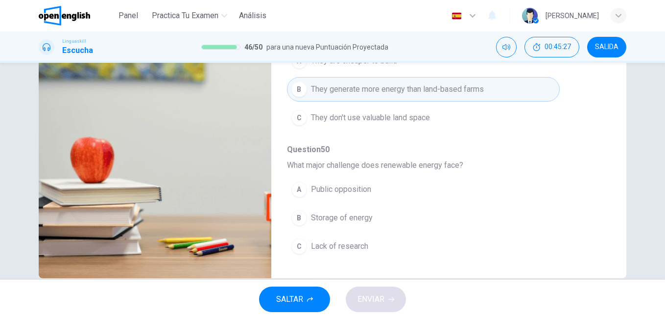
click at [358, 215] on span "Storage of energy" at bounding box center [342, 218] width 62 height 12
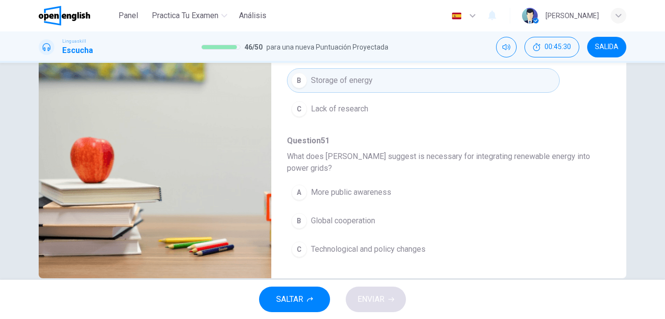
scroll to position [435, 0]
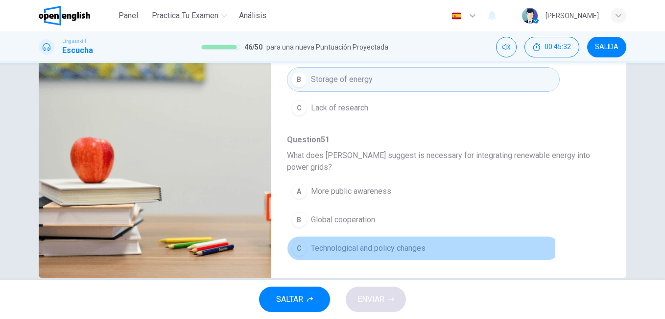
click at [412, 247] on span "Technological and policy changes" at bounding box center [368, 248] width 115 height 12
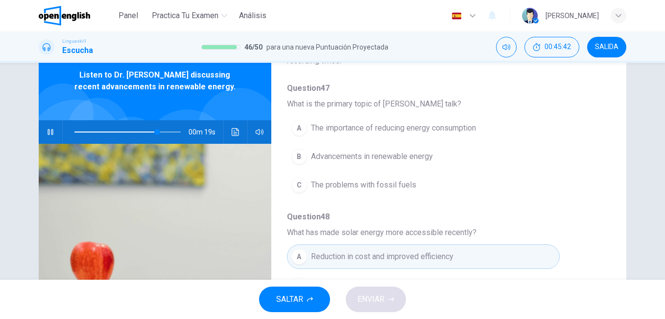
scroll to position [36, 0]
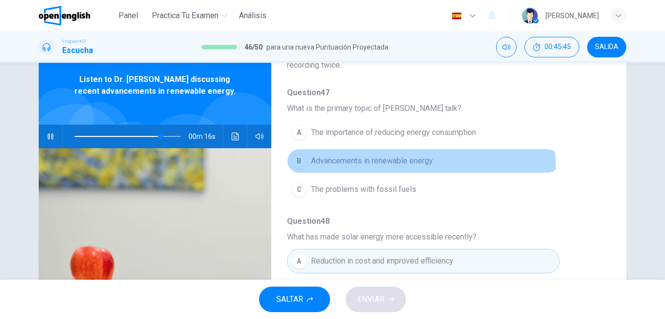
click at [389, 167] on button "B Advancements in renewable energy" at bounding box center [423, 160] width 273 height 25
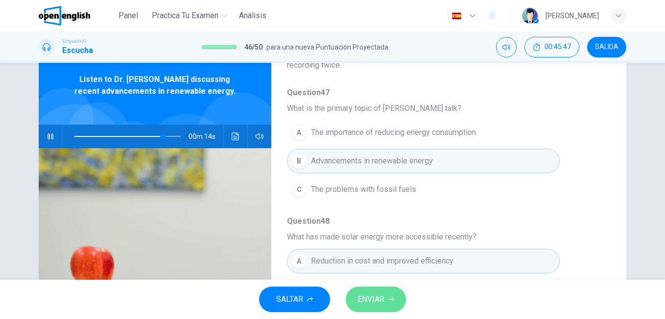
click at [370, 296] on span "ENVIAR" at bounding box center [371, 299] width 27 height 14
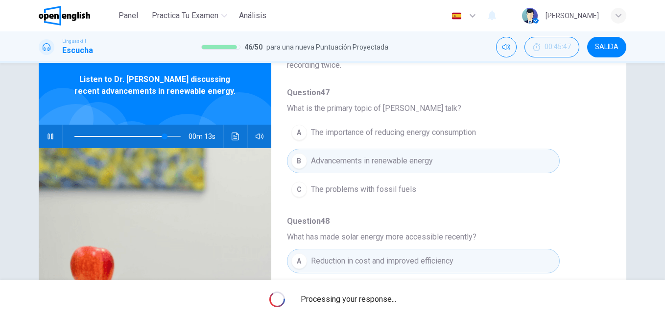
type input "**"
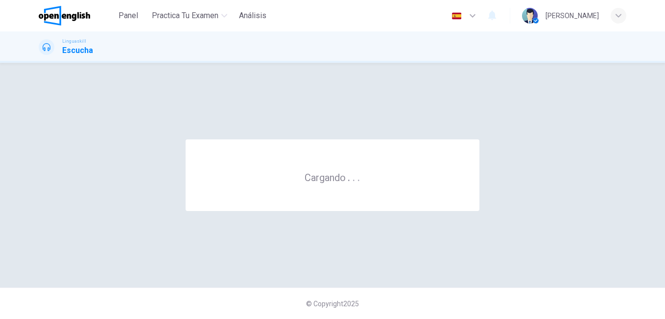
scroll to position [0, 0]
